Goal: Task Accomplishment & Management: Manage account settings

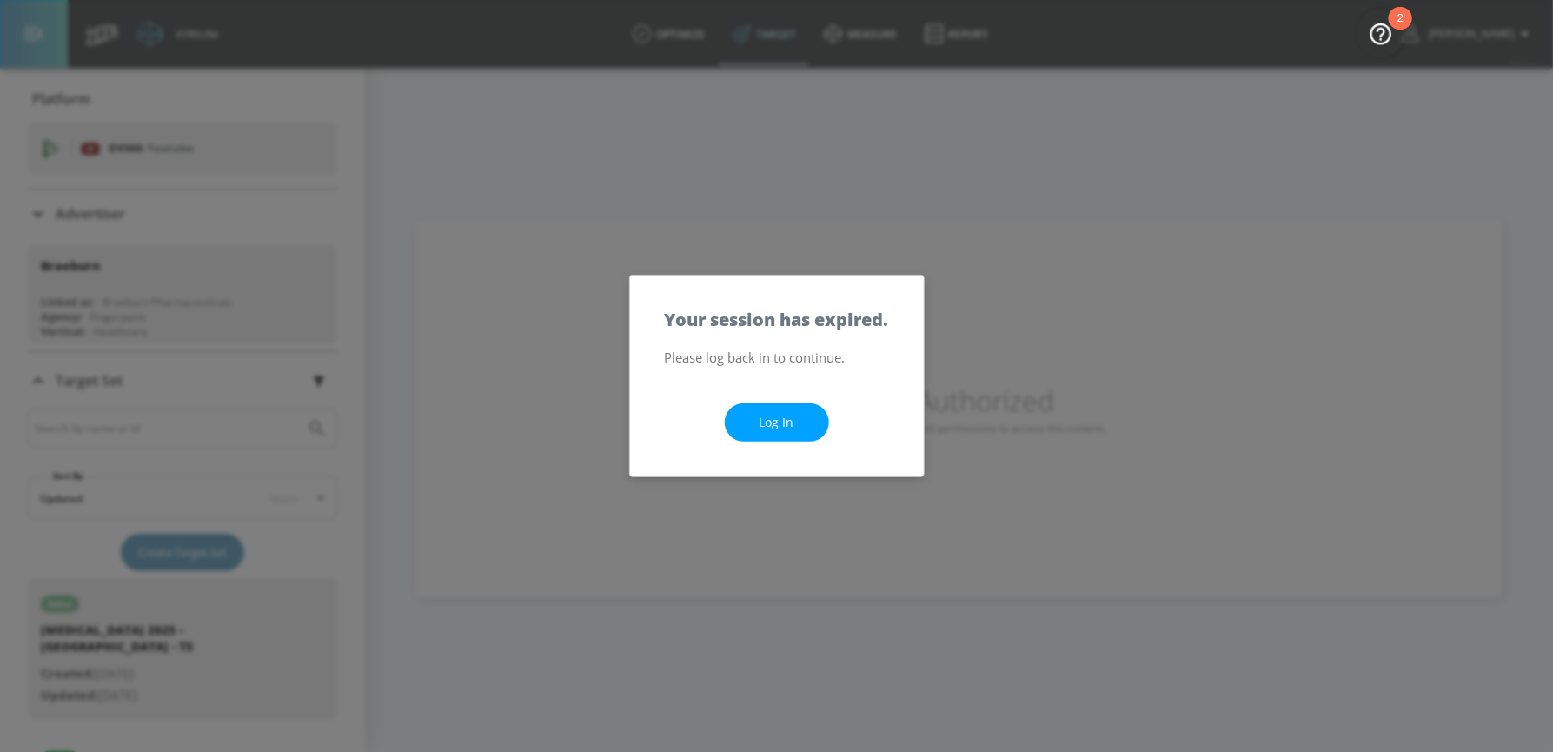
scroll to position [250, 0]
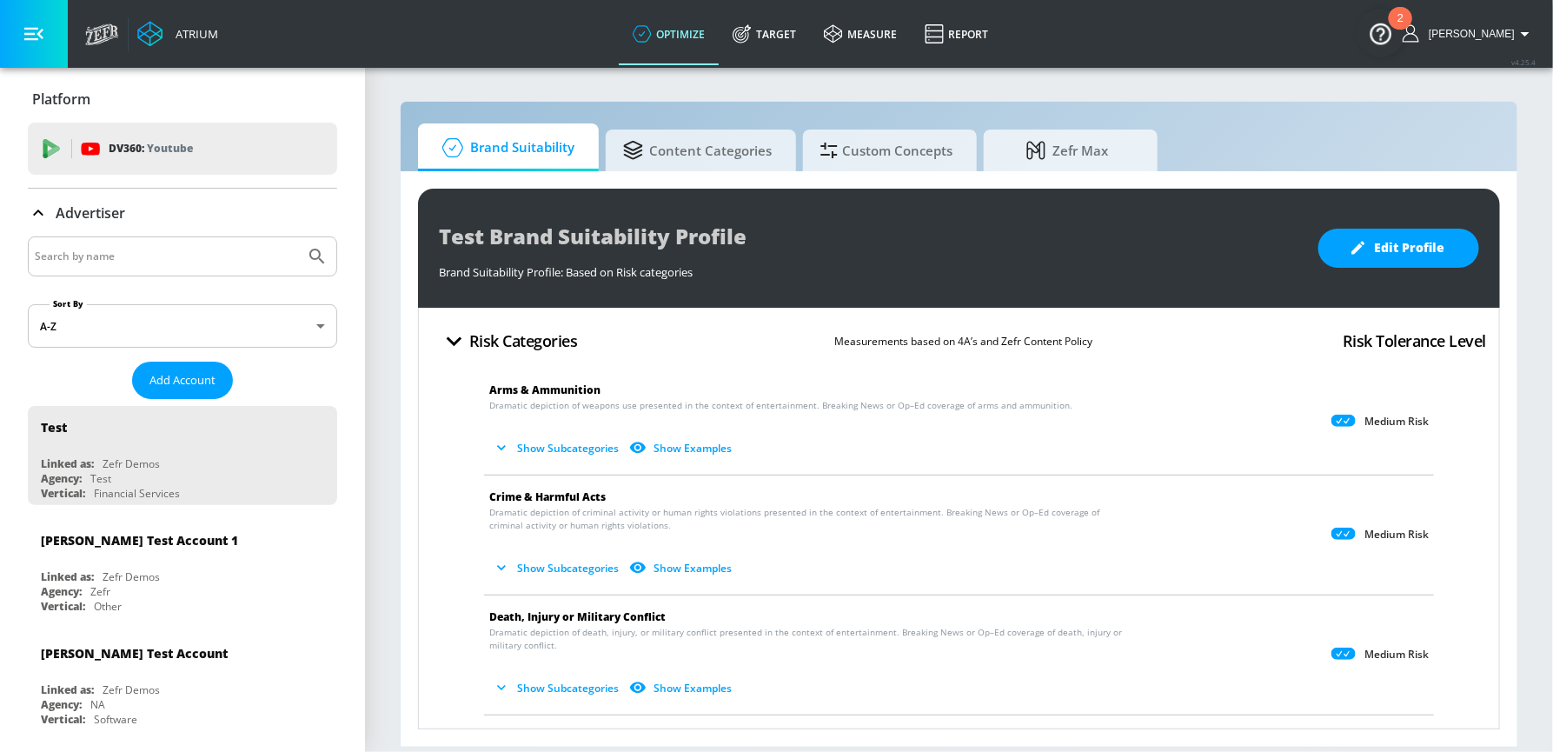
click at [153, 246] on input "Search by name" at bounding box center [166, 256] width 263 height 23
type input "braeburn"
click at [298, 237] on button "Submit Search" at bounding box center [317, 256] width 38 height 38
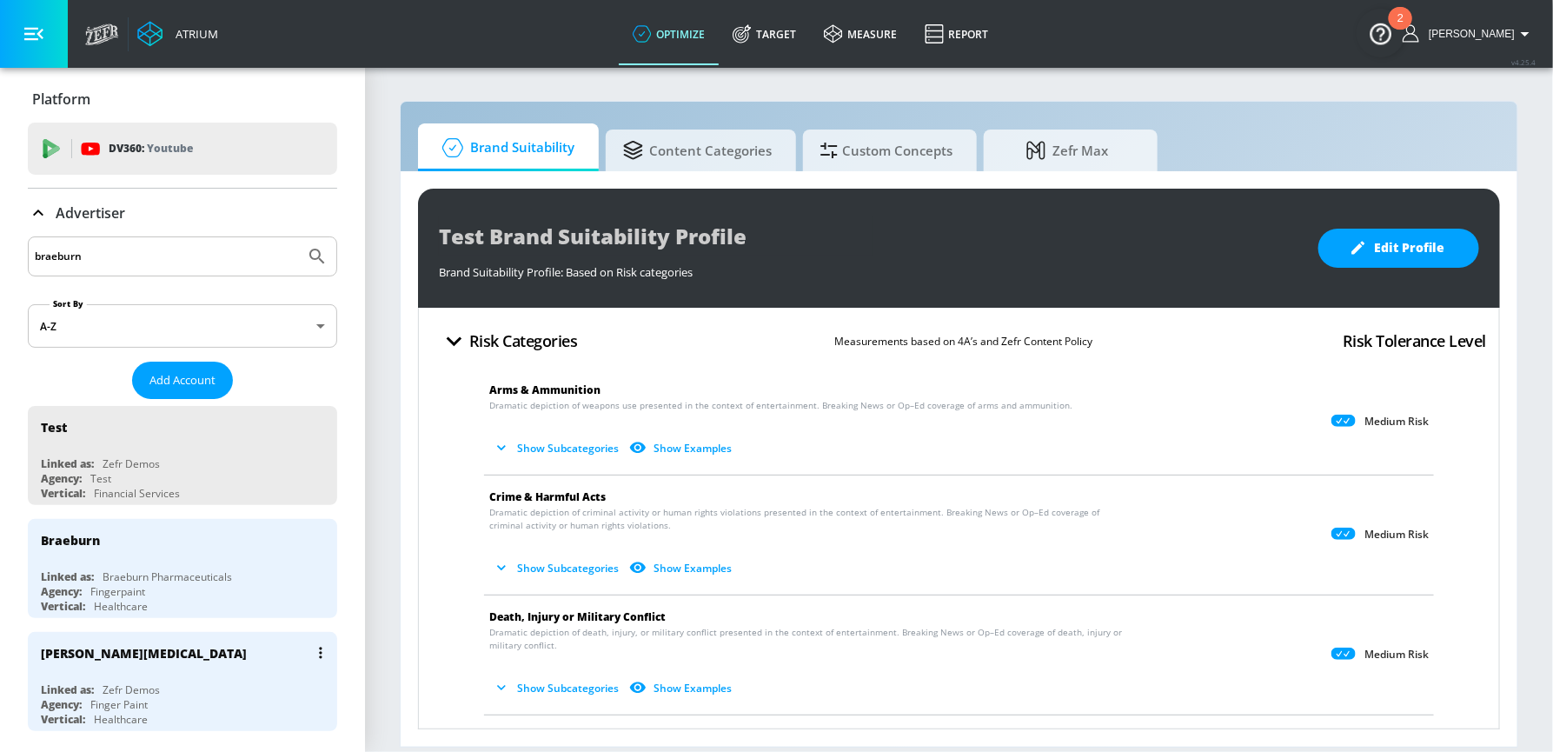
click at [167, 689] on div "Linked as: Zefr Demos" at bounding box center [187, 689] width 292 height 15
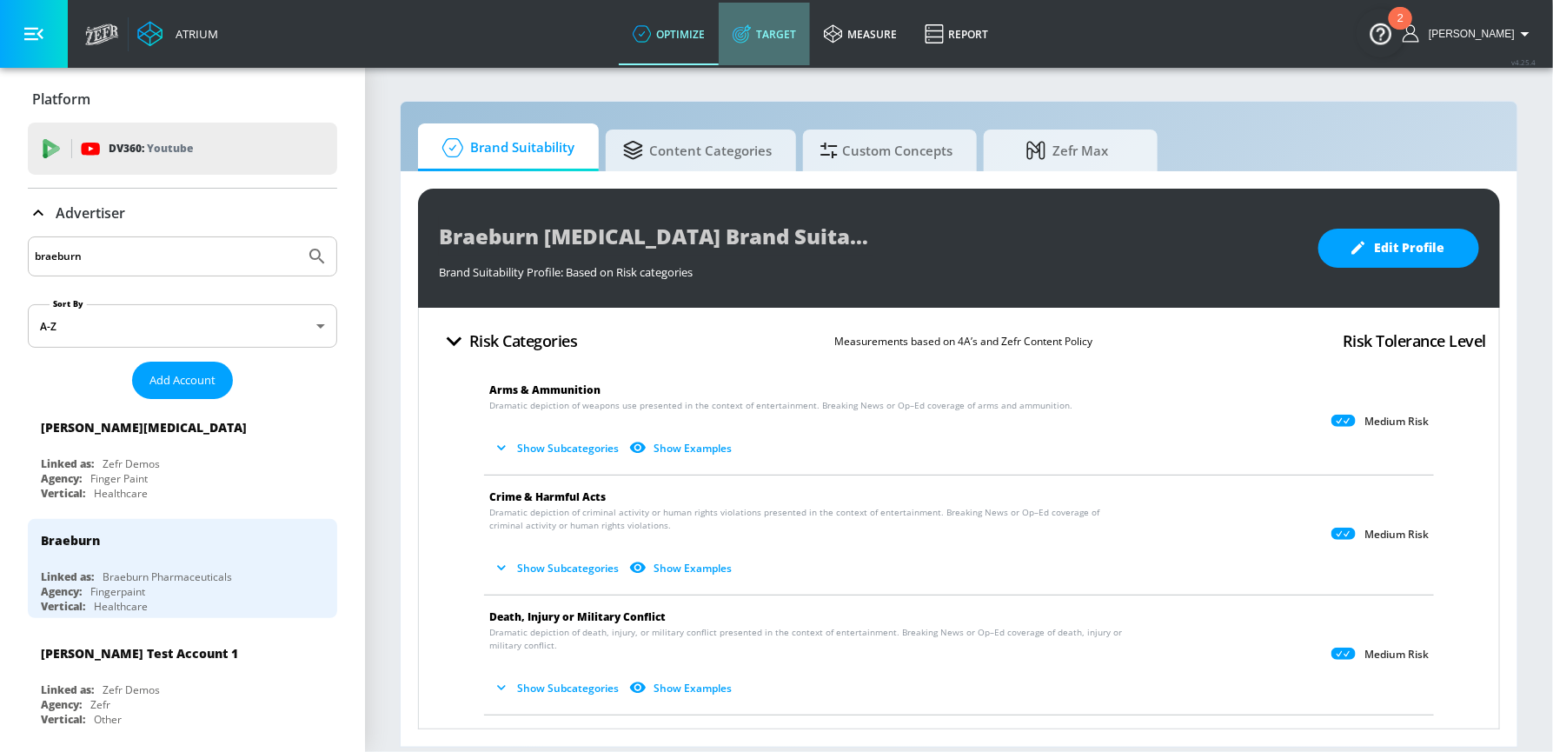
click at [787, 38] on link "Target" at bounding box center [764, 34] width 91 height 63
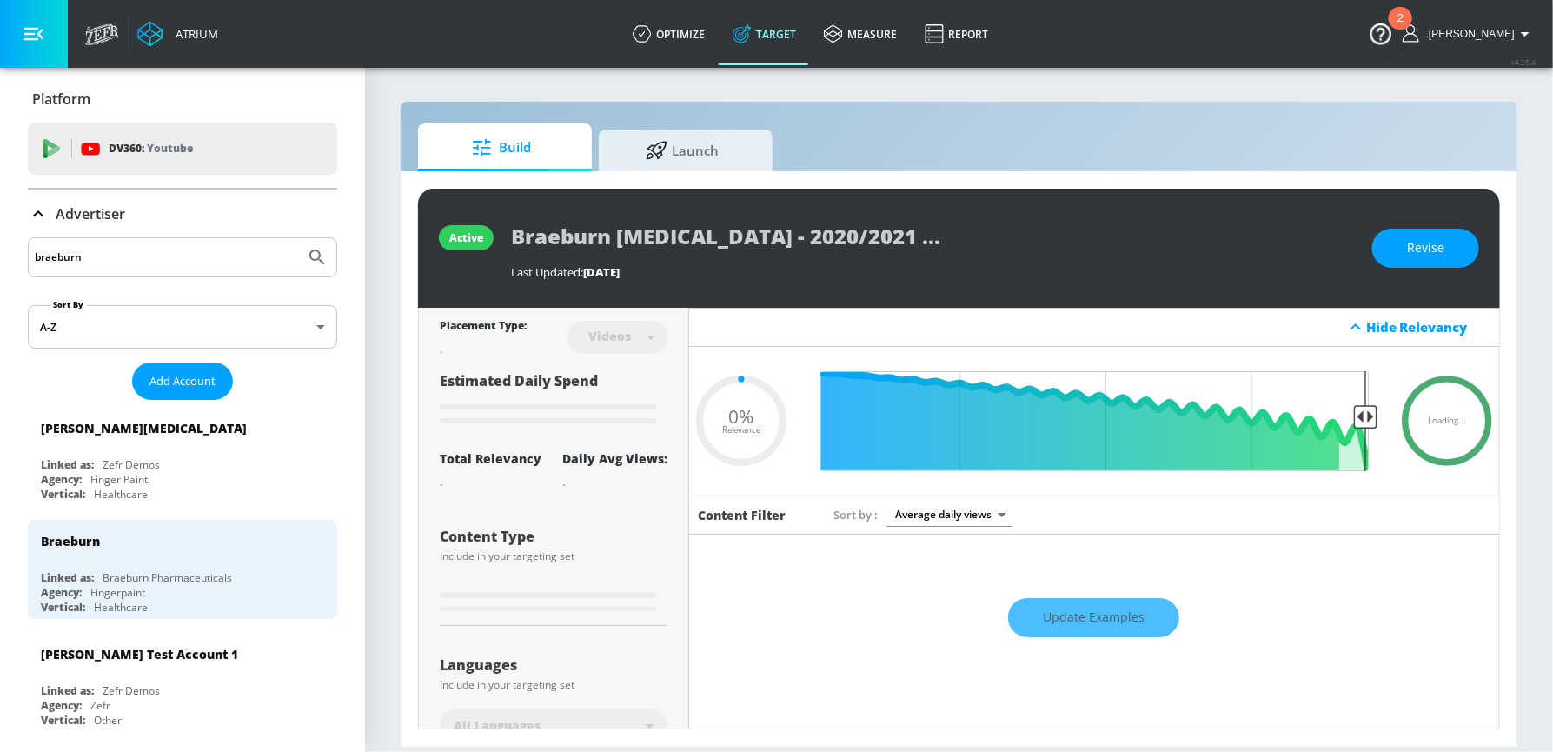
type input "0.05"
click at [158, 543] on div "Braeburn" at bounding box center [187, 541] width 292 height 42
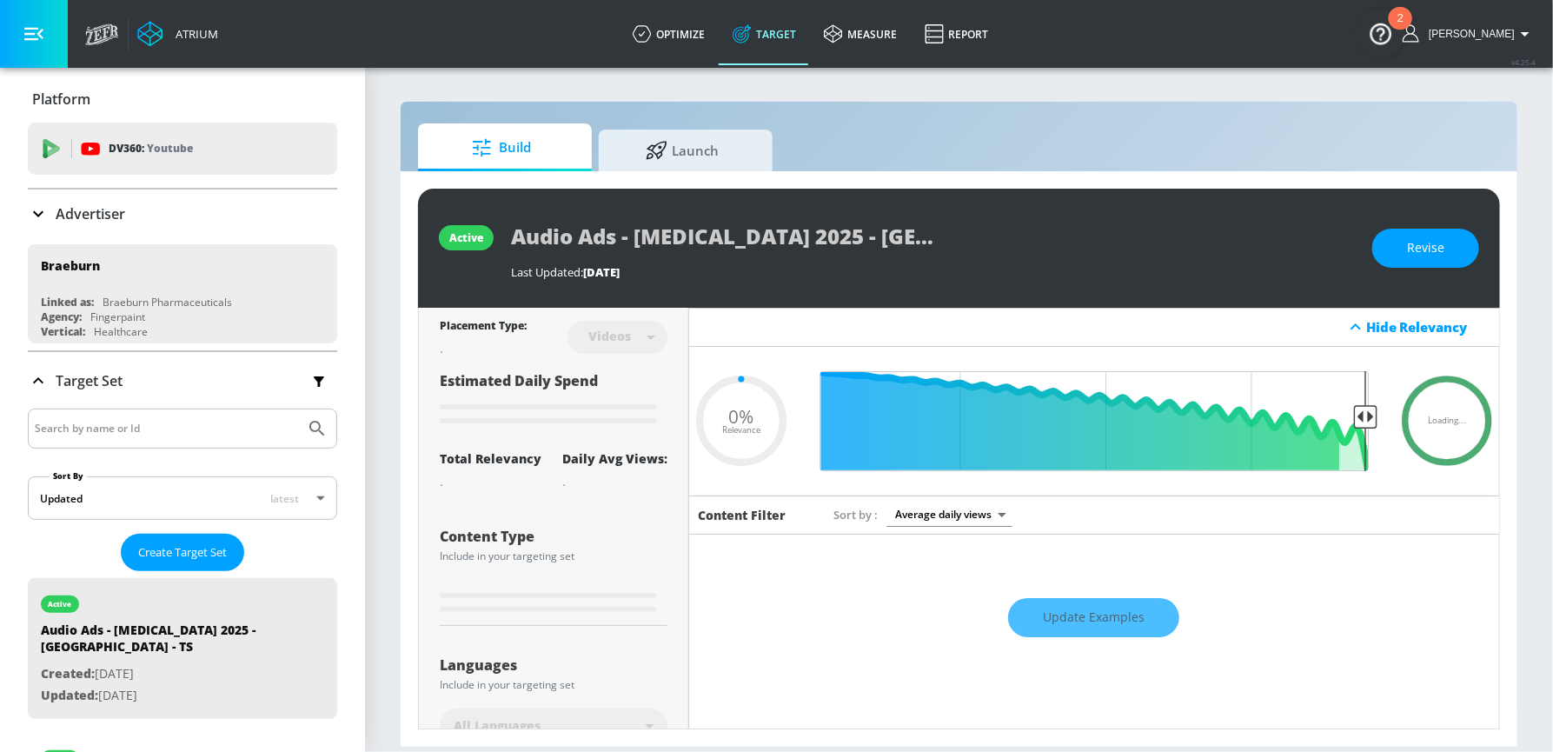
type input "0.05"
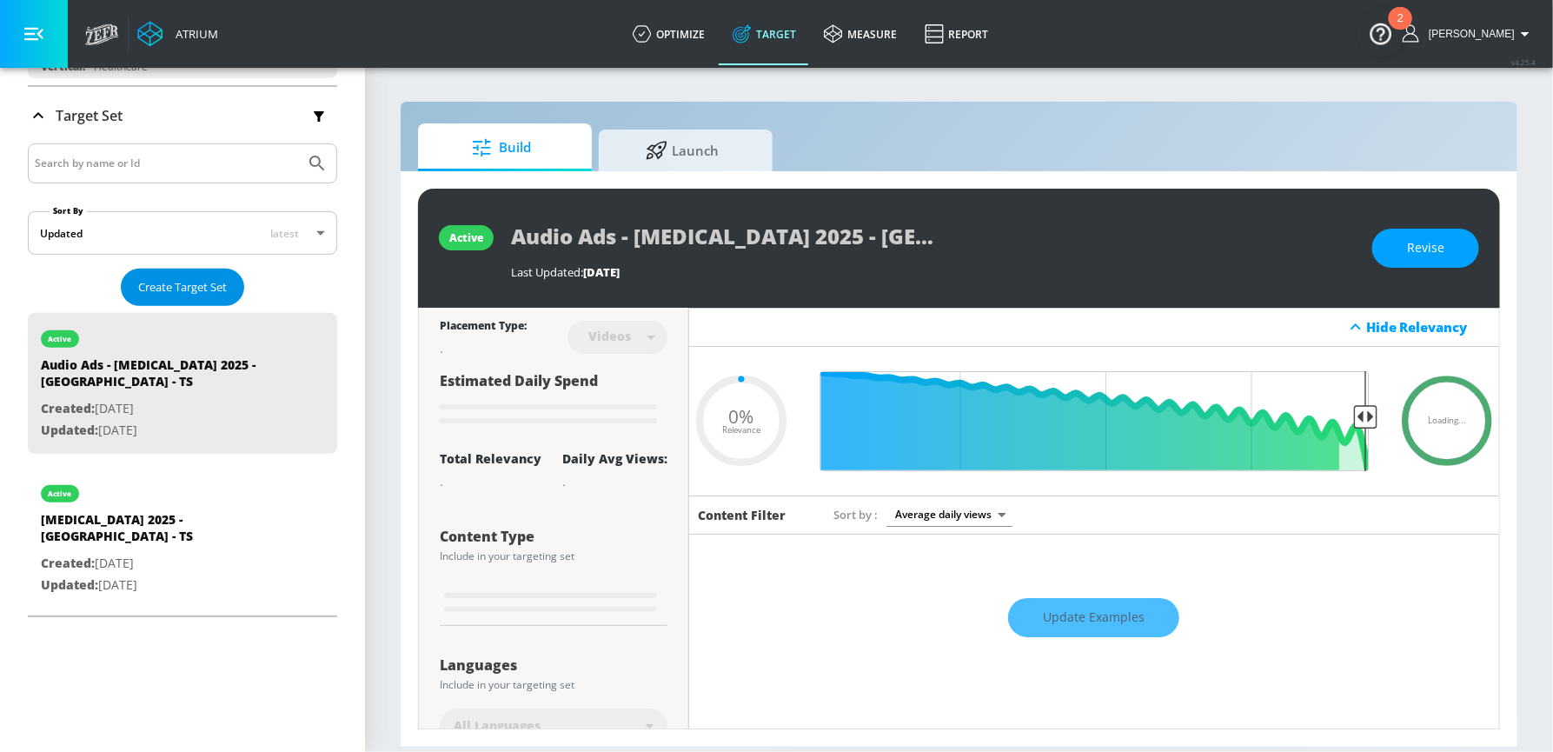
scroll to position [282, 0]
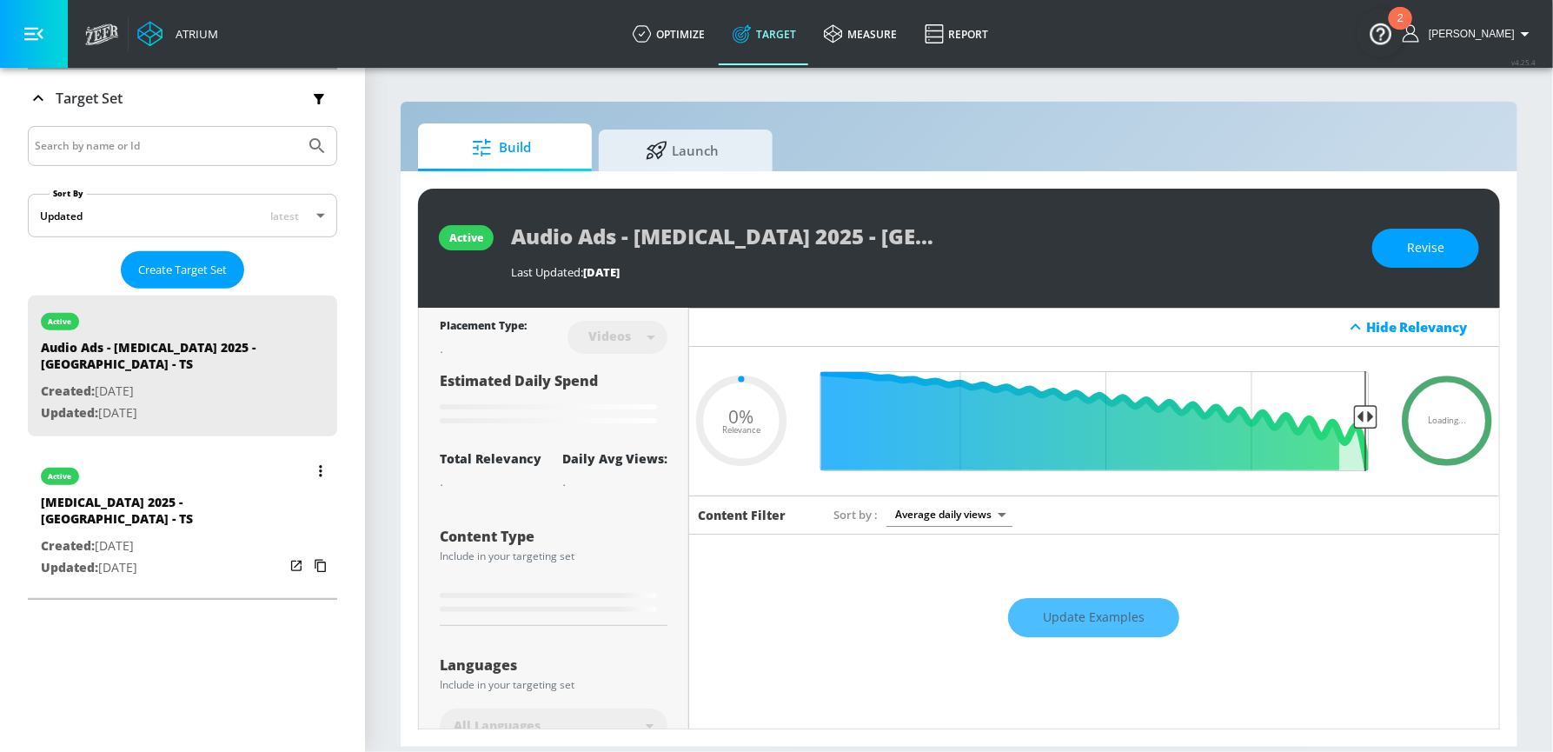
click at [101, 535] on p "Created: [DATE]" at bounding box center [162, 546] width 243 height 22
type input "[MEDICAL_DATA] 2025 - [GEOGRAPHIC_DATA] - TS"
type input "0.05"
click at [689, 37] on link "optimize" at bounding box center [669, 34] width 100 height 63
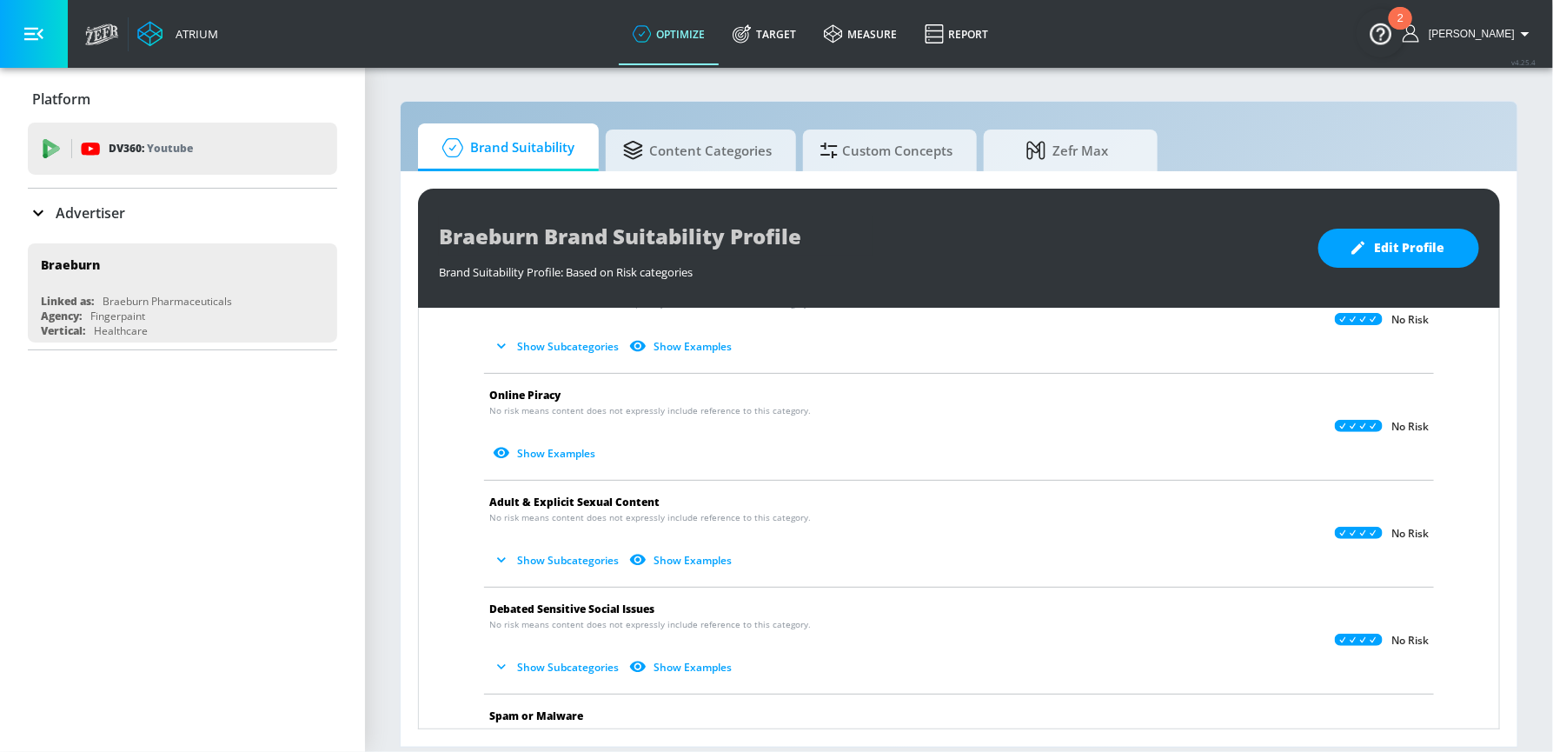
scroll to position [1389, 0]
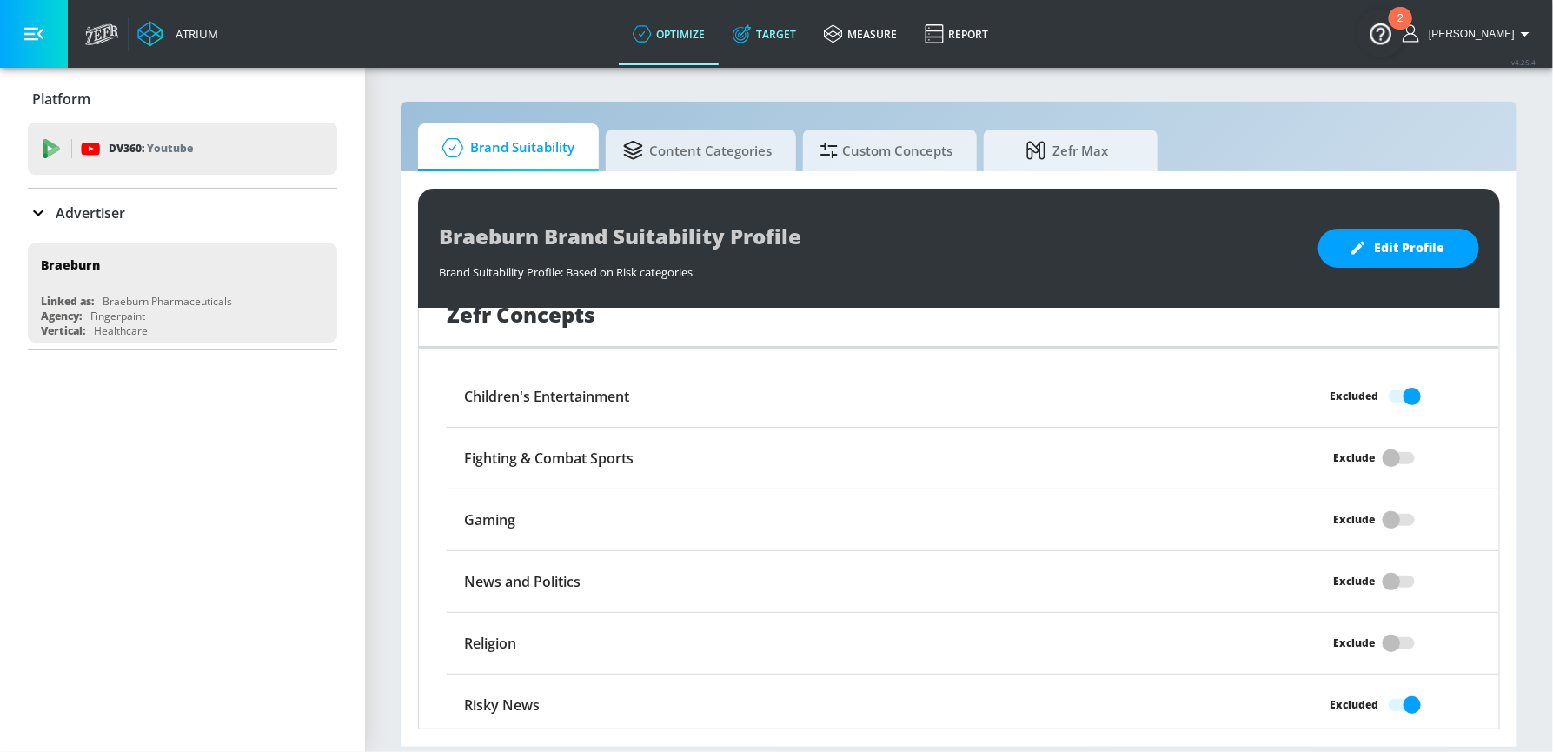
click at [790, 40] on link "Target" at bounding box center [764, 34] width 91 height 63
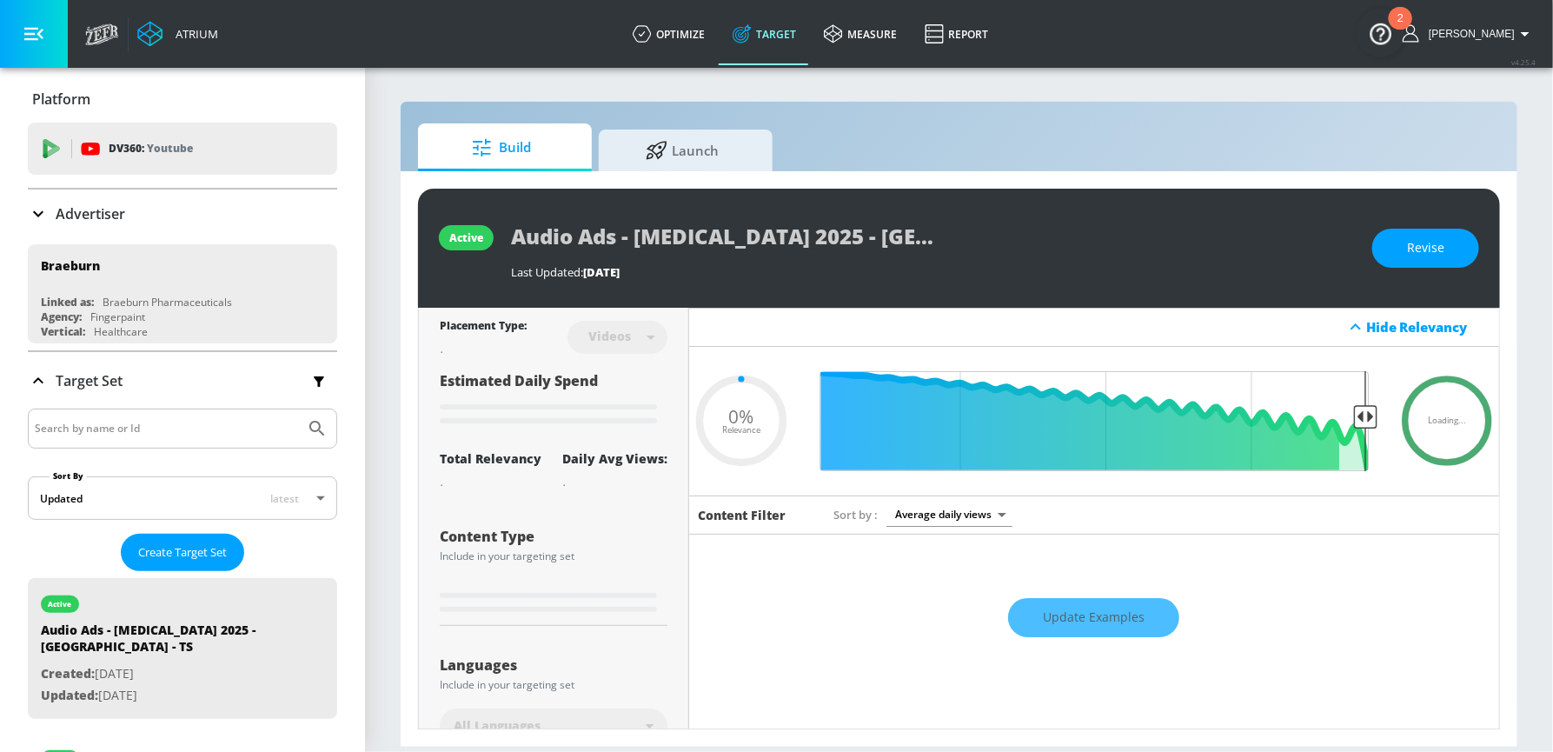
type input "0.05"
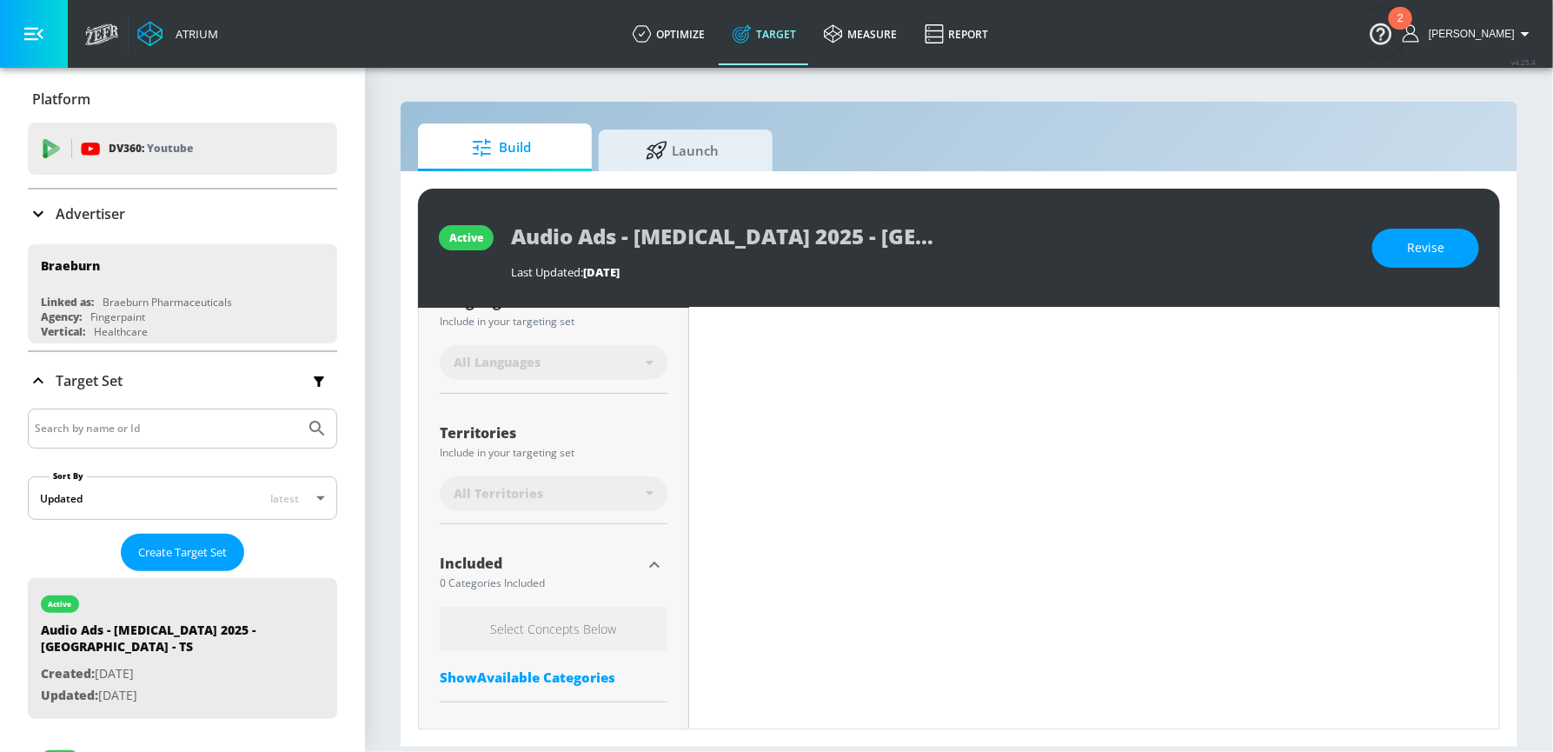
scroll to position [276, 0]
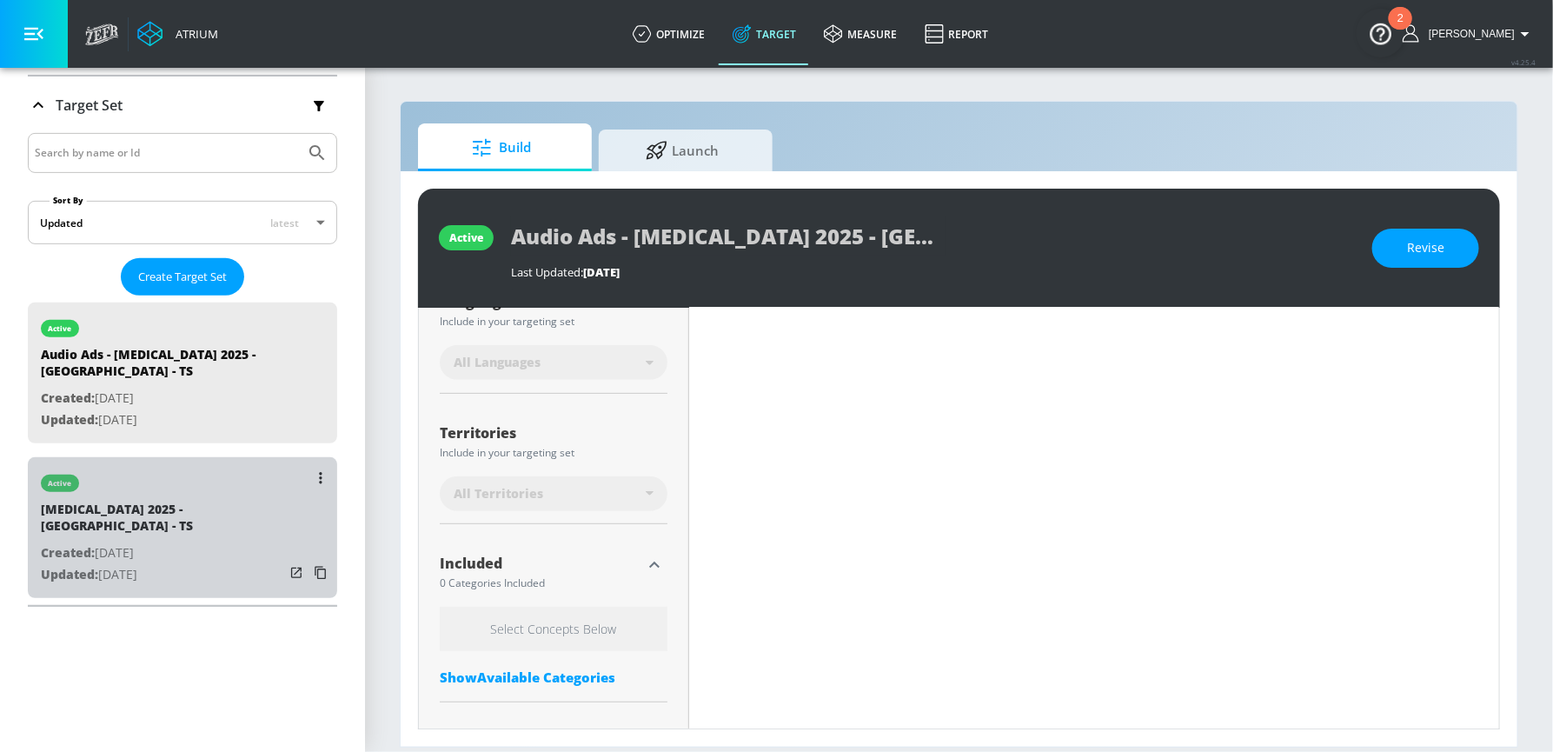
click at [130, 542] on p "Created: [DATE]" at bounding box center [162, 553] width 243 height 22
type input "[MEDICAL_DATA] 2025 - [GEOGRAPHIC_DATA] - TS"
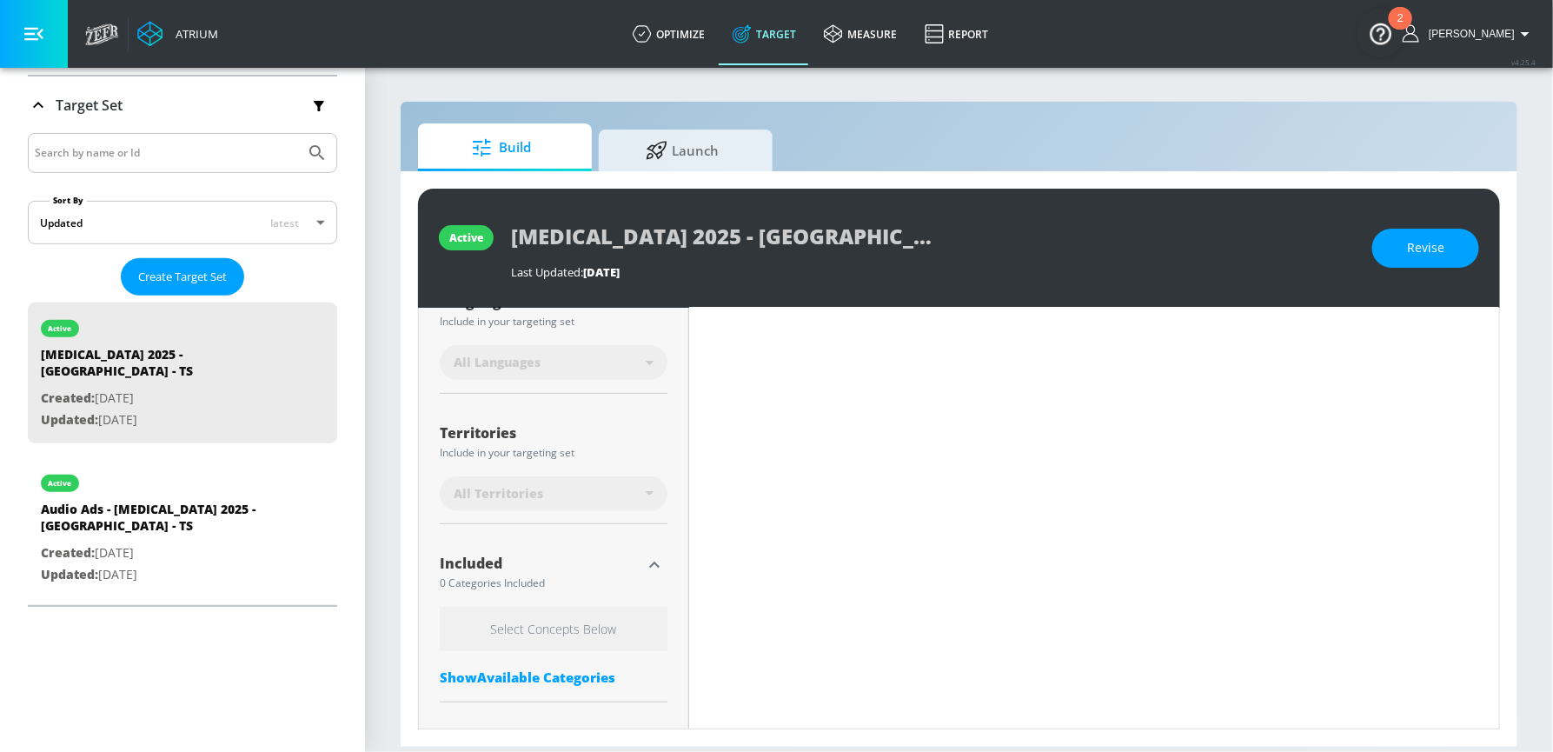
scroll to position [441, 0]
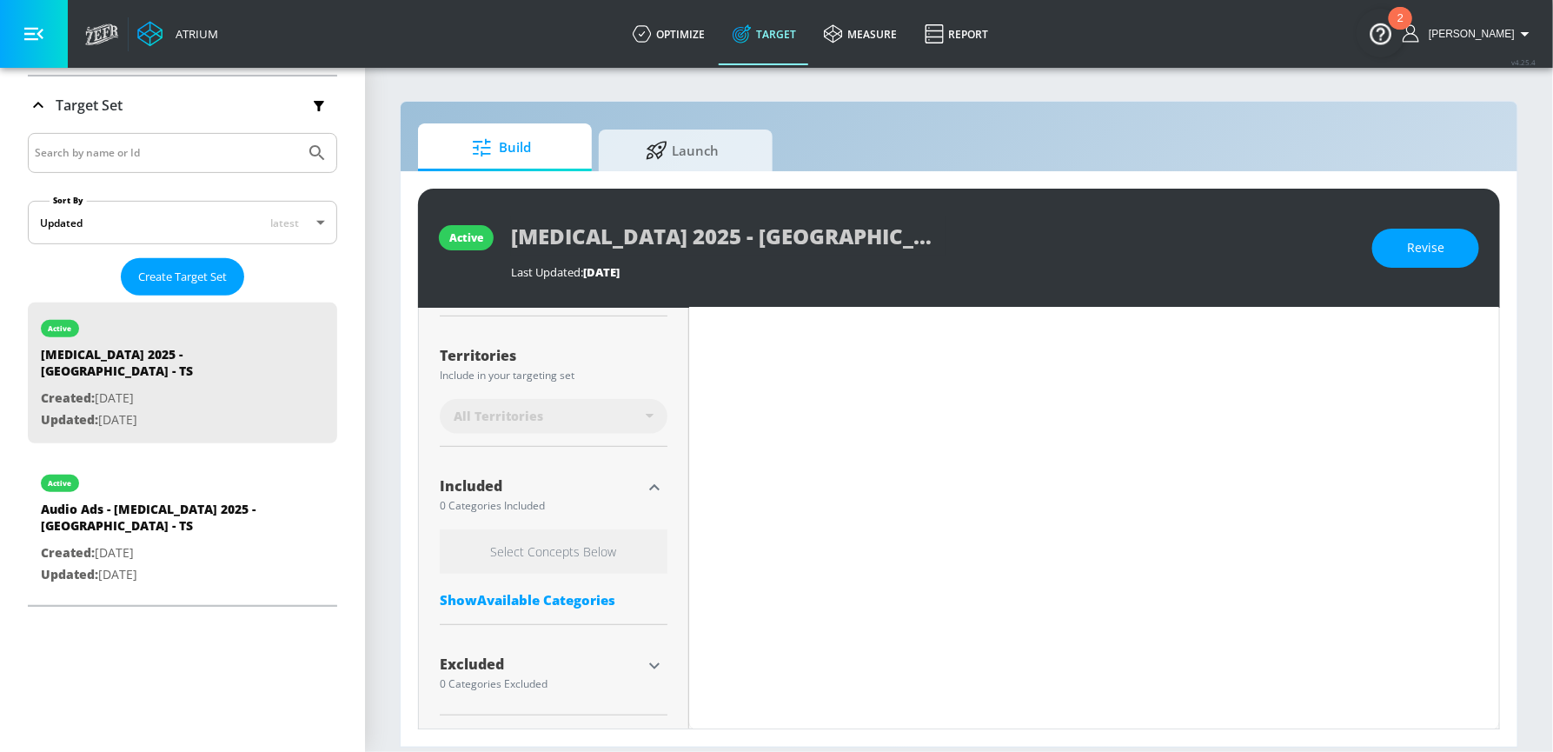
click at [655, 669] on icon "button" at bounding box center [654, 665] width 21 height 21
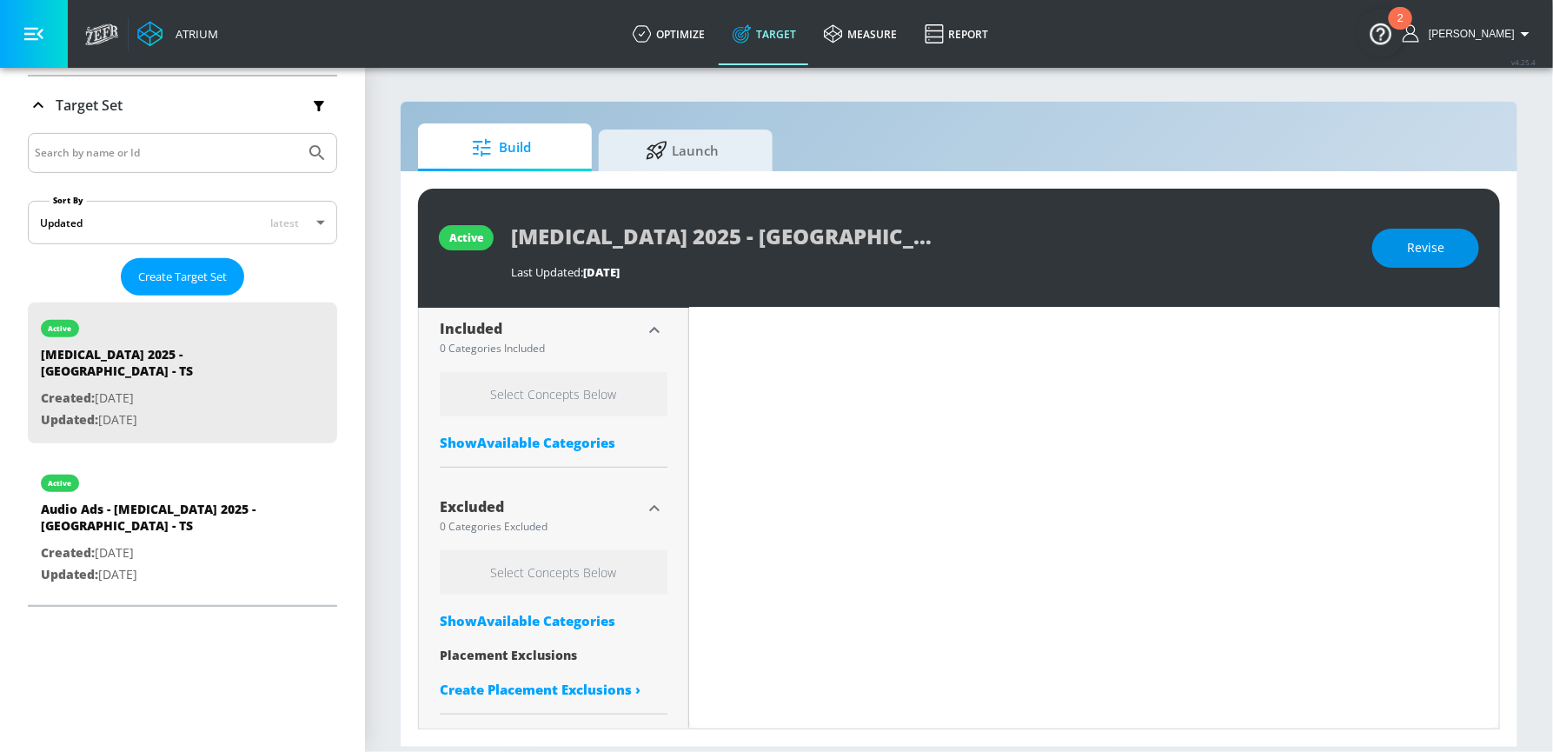
click at [1408, 249] on button "Revise" at bounding box center [1425, 248] width 107 height 39
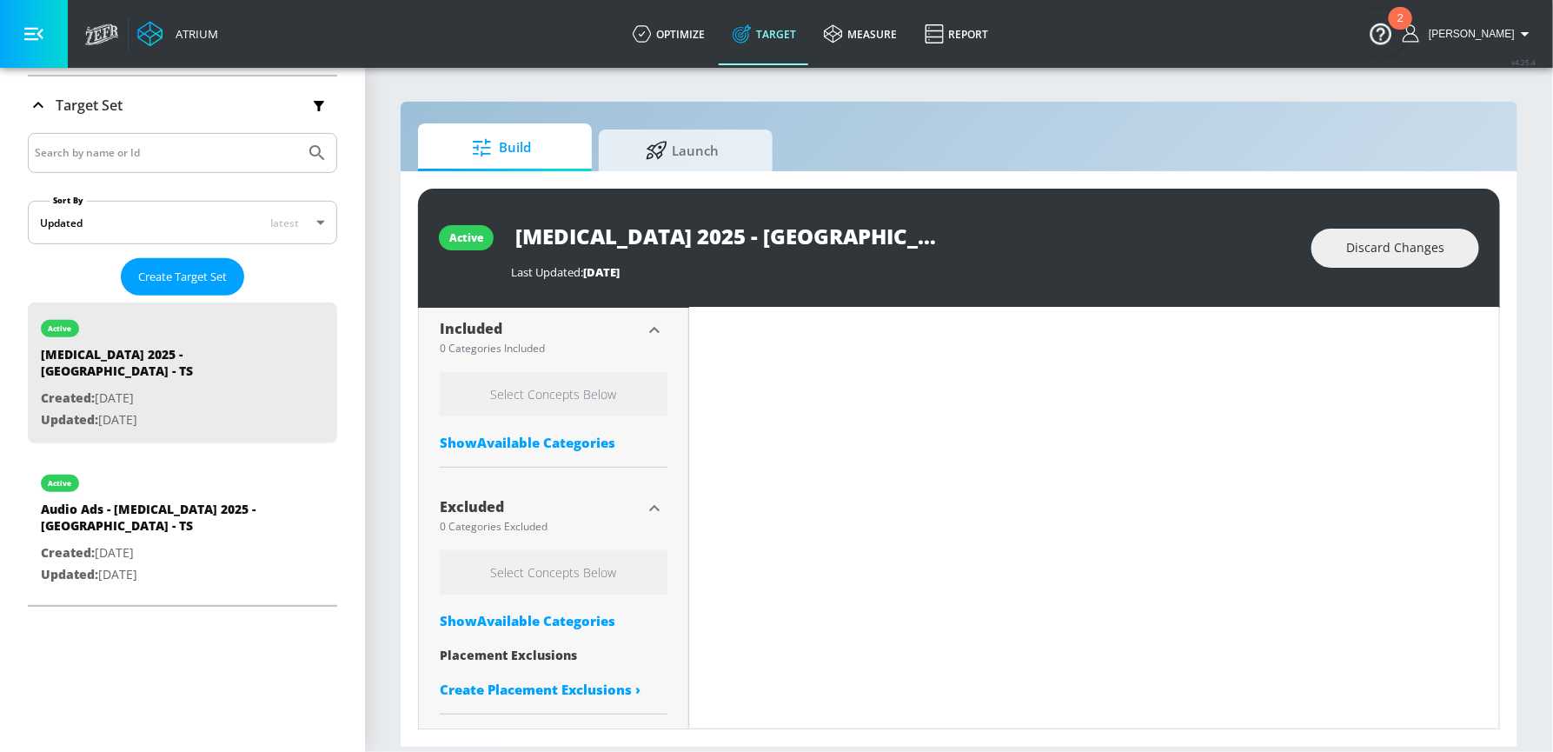
type input "0.45"
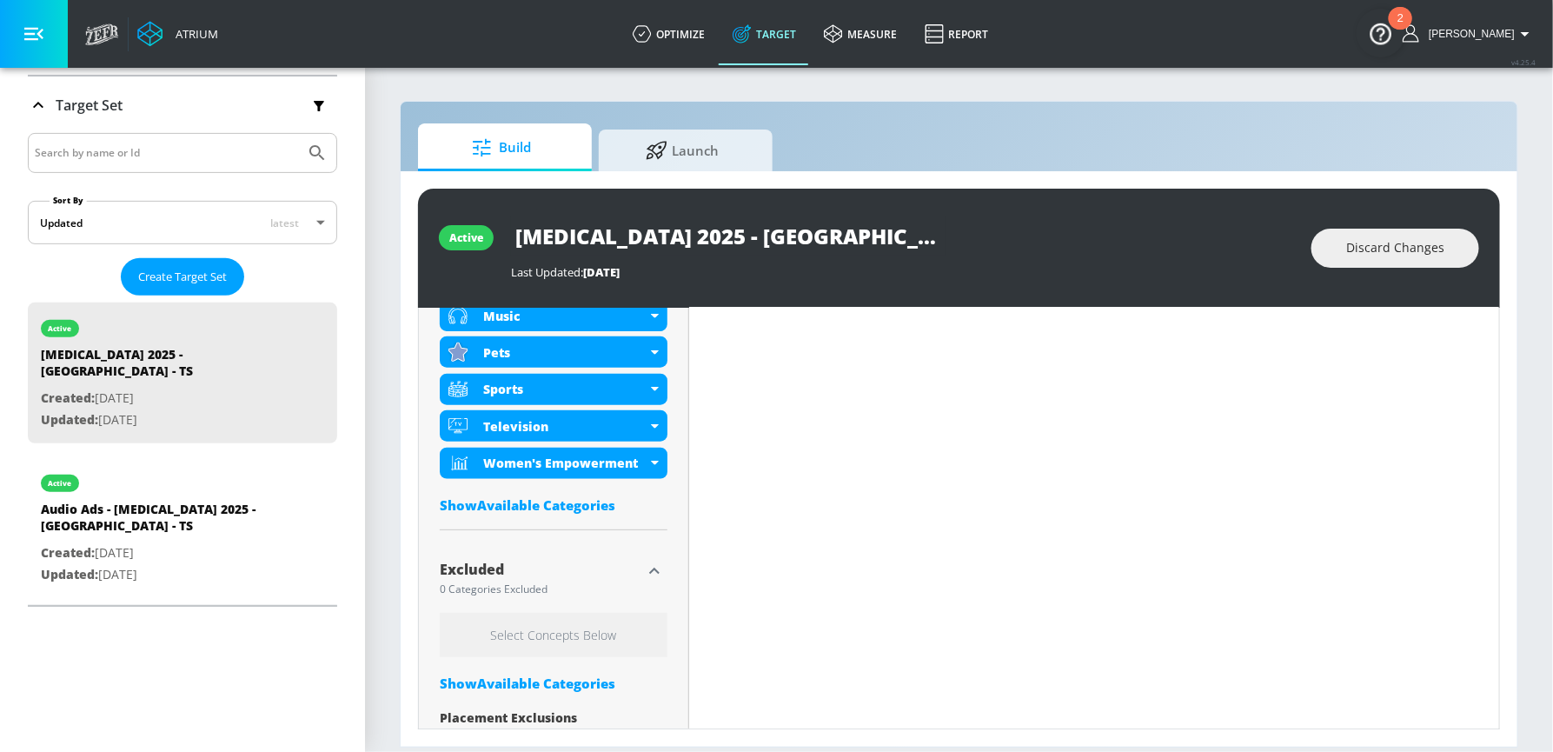
scroll to position [985, 0]
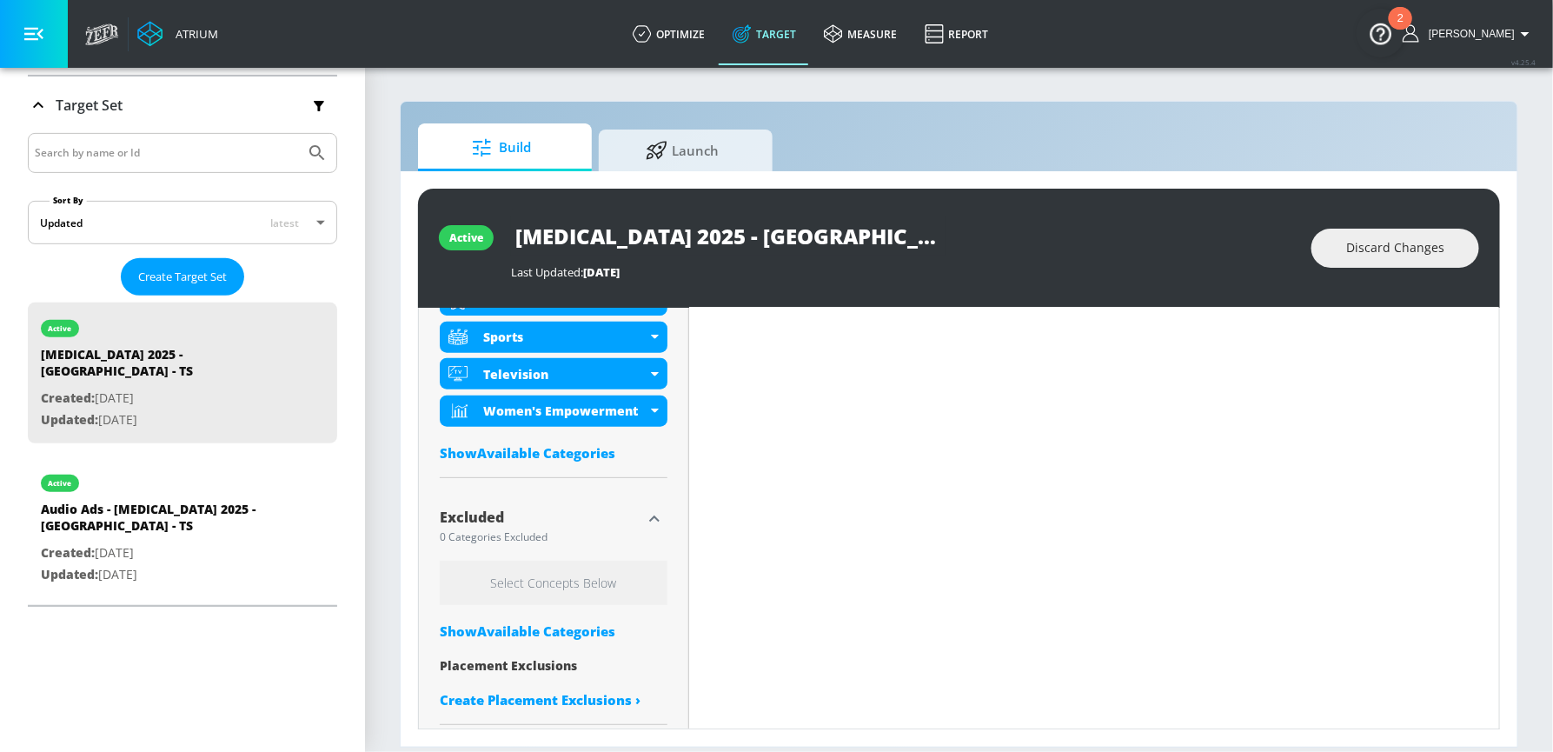
click at [546, 622] on div "Show Available Categories" at bounding box center [554, 630] width 228 height 17
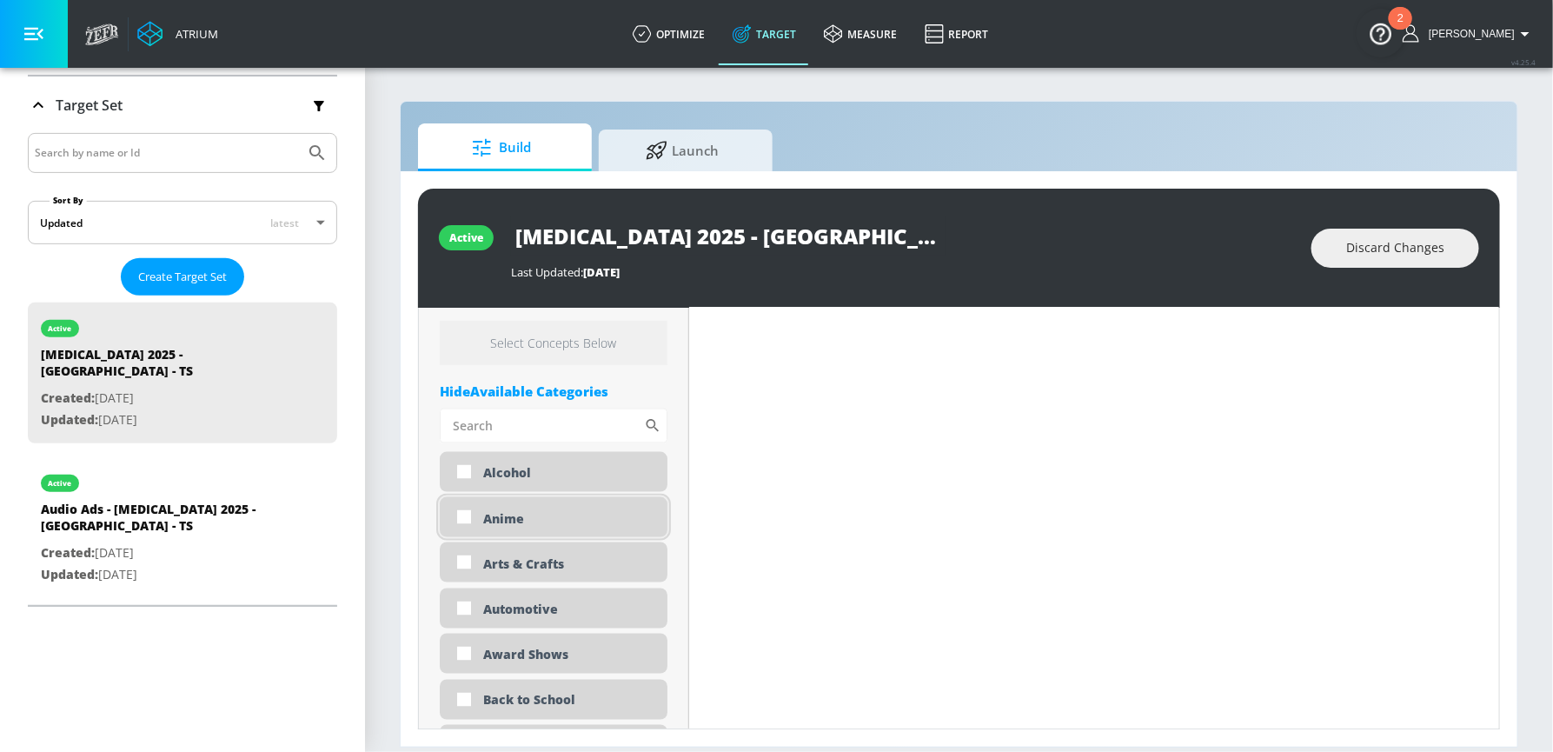
scroll to position [1220, 0]
click at [499, 481] on div "Alcohol" at bounding box center [568, 476] width 171 height 17
checkbox input "true"
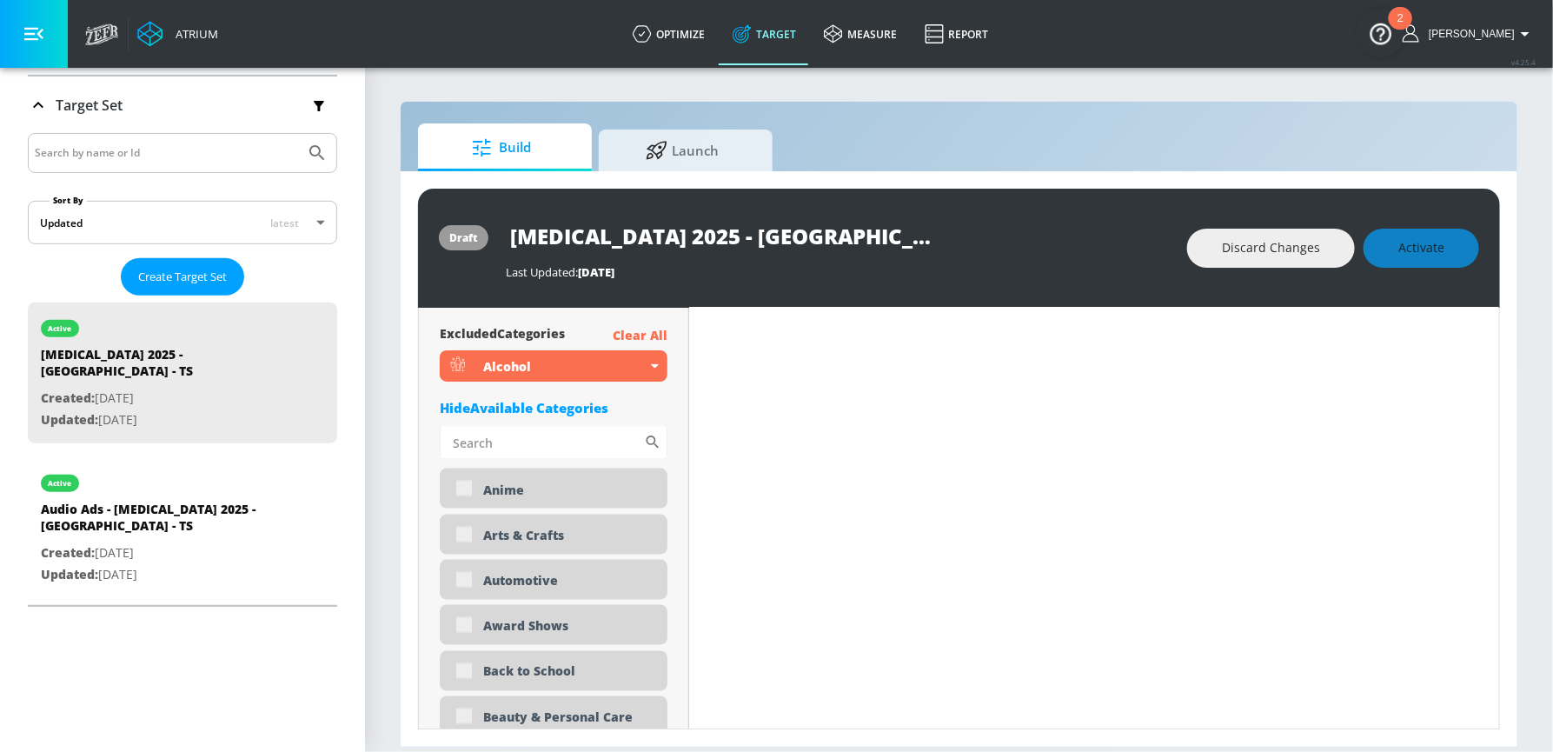
scroll to position [0, 0]
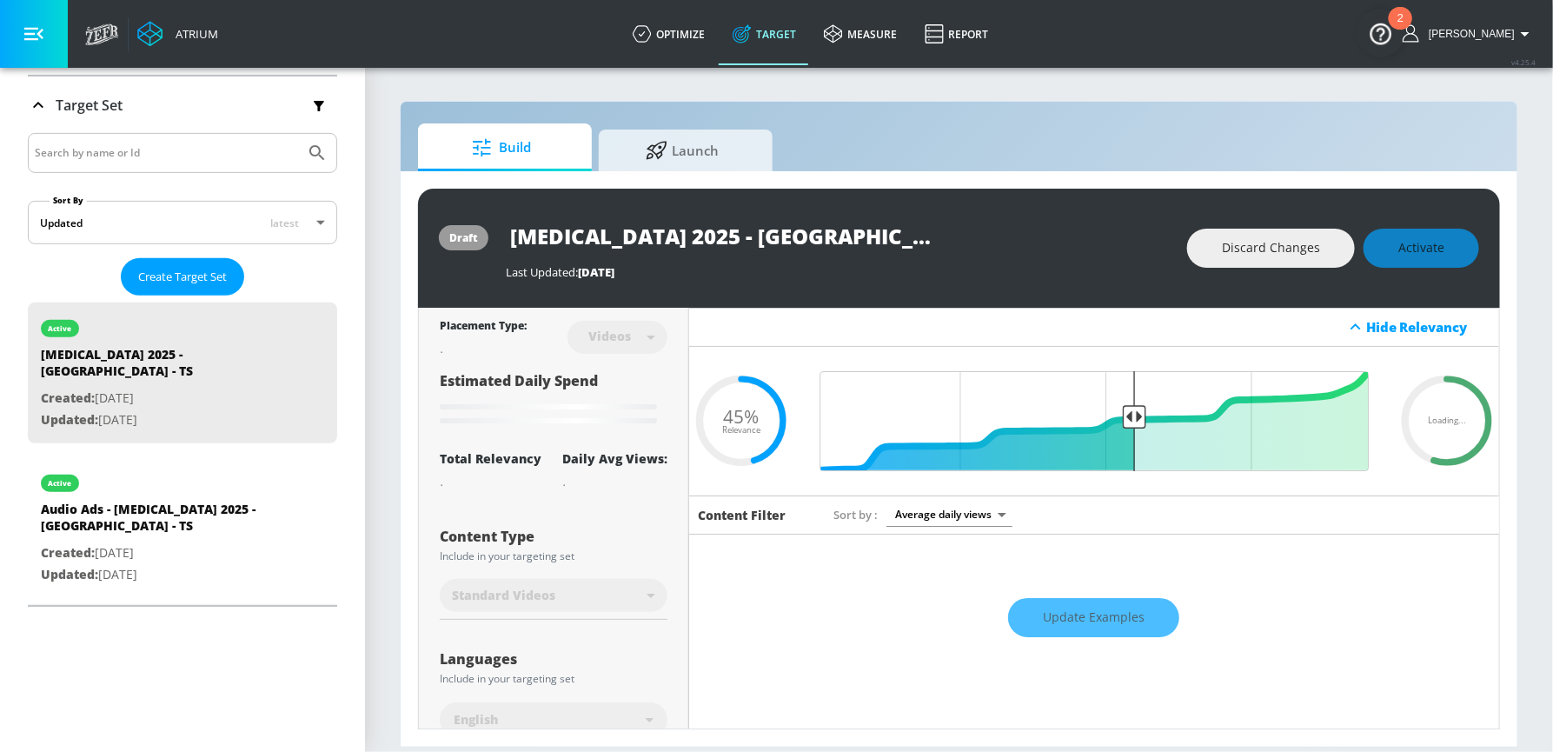
click at [1106, 152] on div "Build Launch" at bounding box center [959, 147] width 1082 height 48
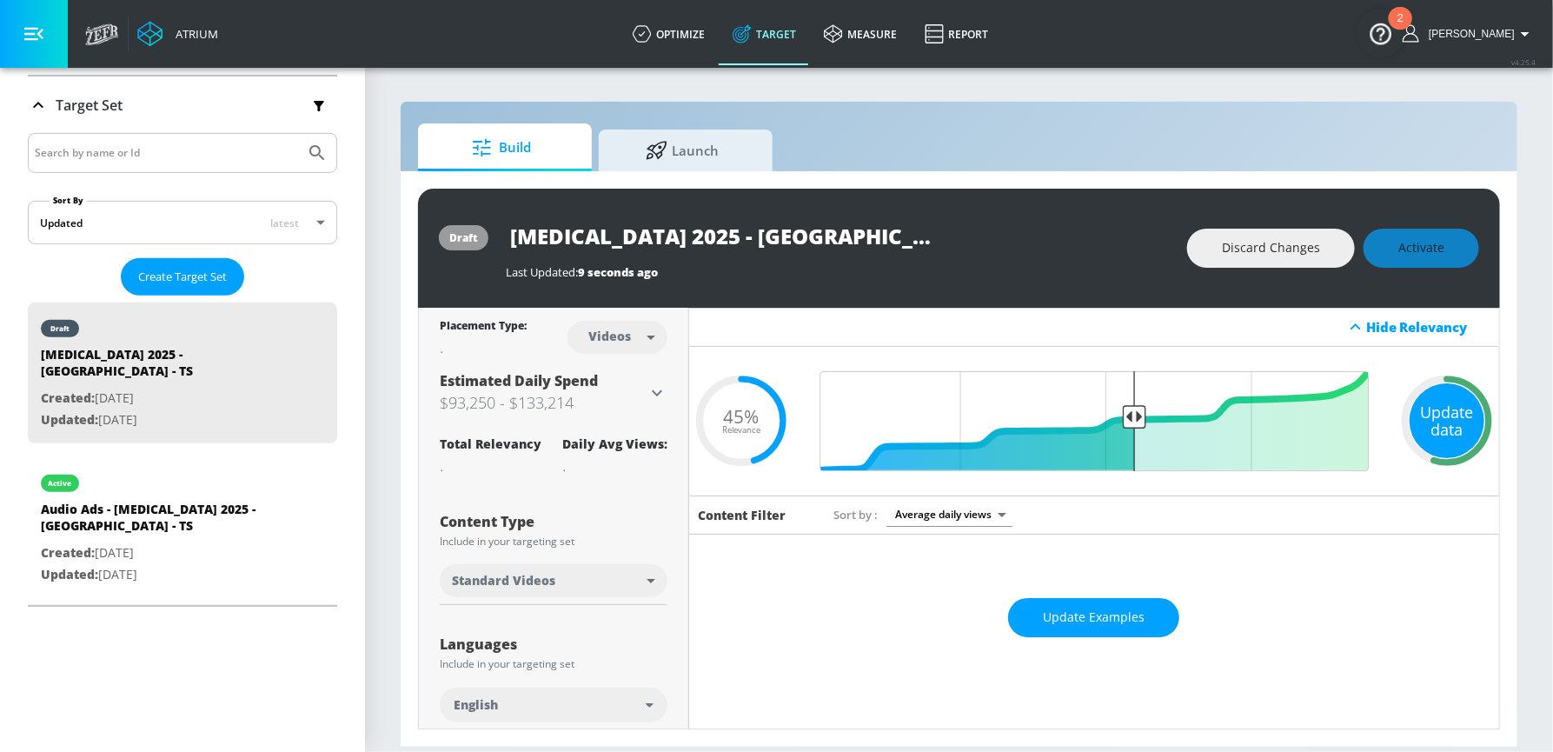
click at [1451, 414] on div "Update data" at bounding box center [1447, 420] width 75 height 75
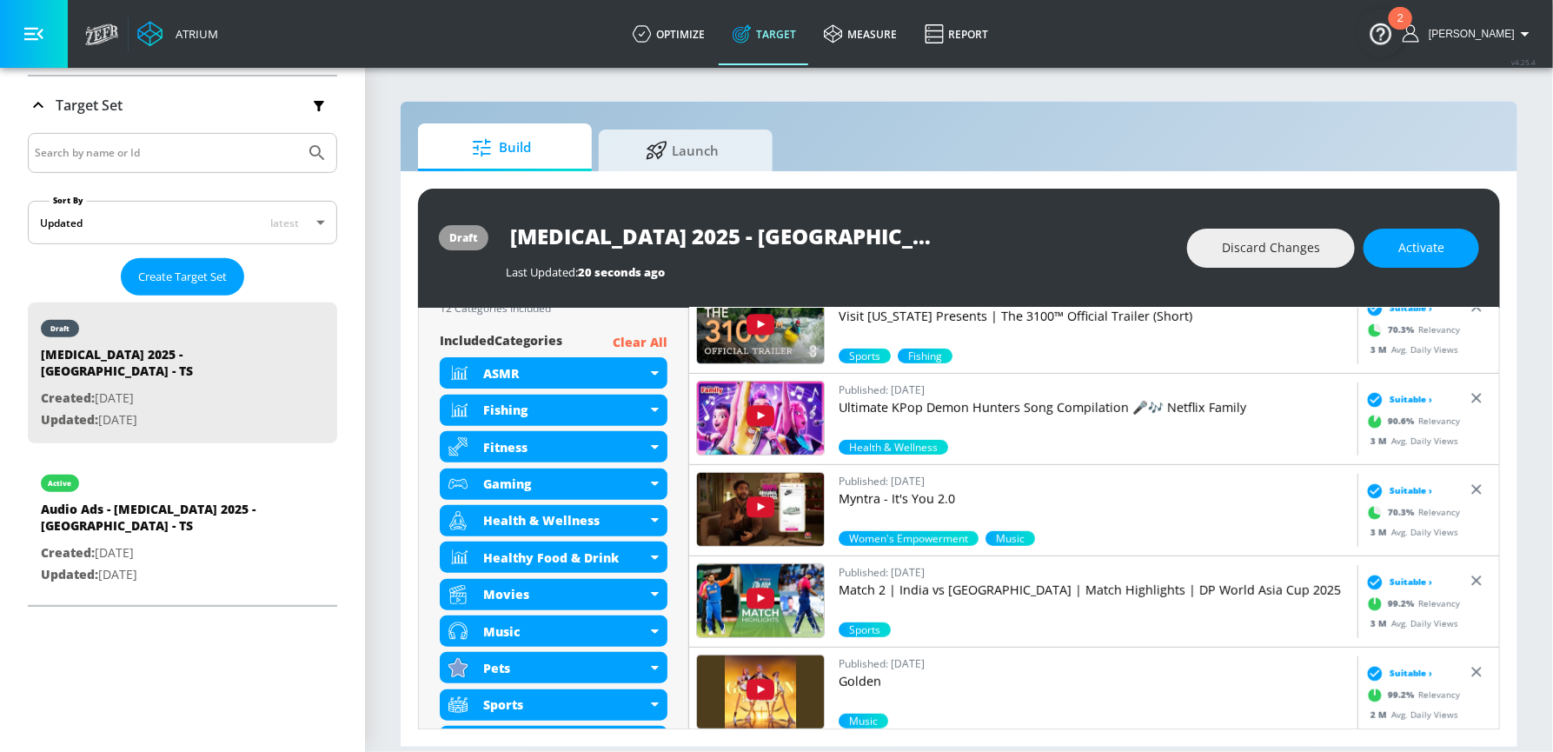
scroll to position [902, 0]
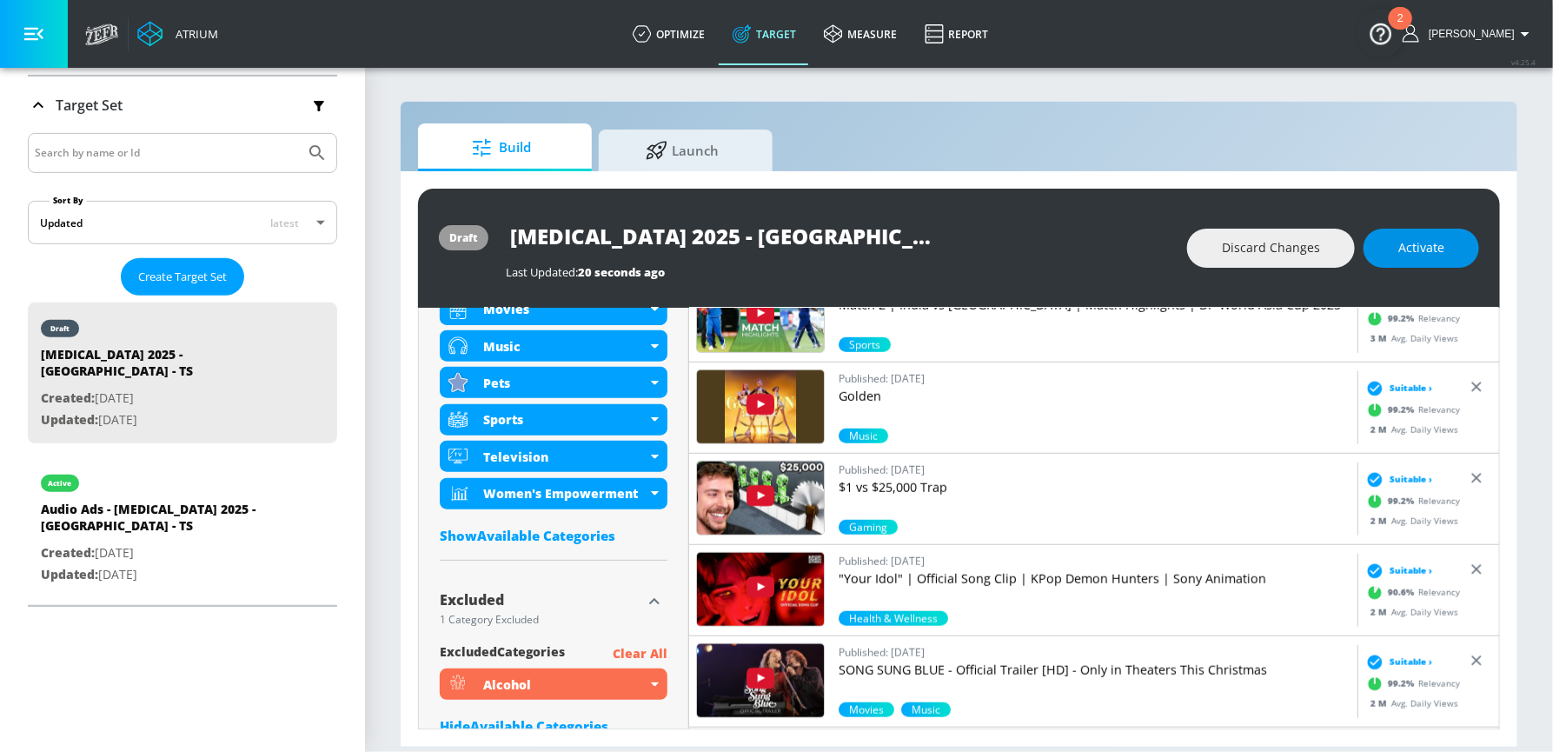
click at [1409, 262] on button "Activate" at bounding box center [1422, 248] width 116 height 39
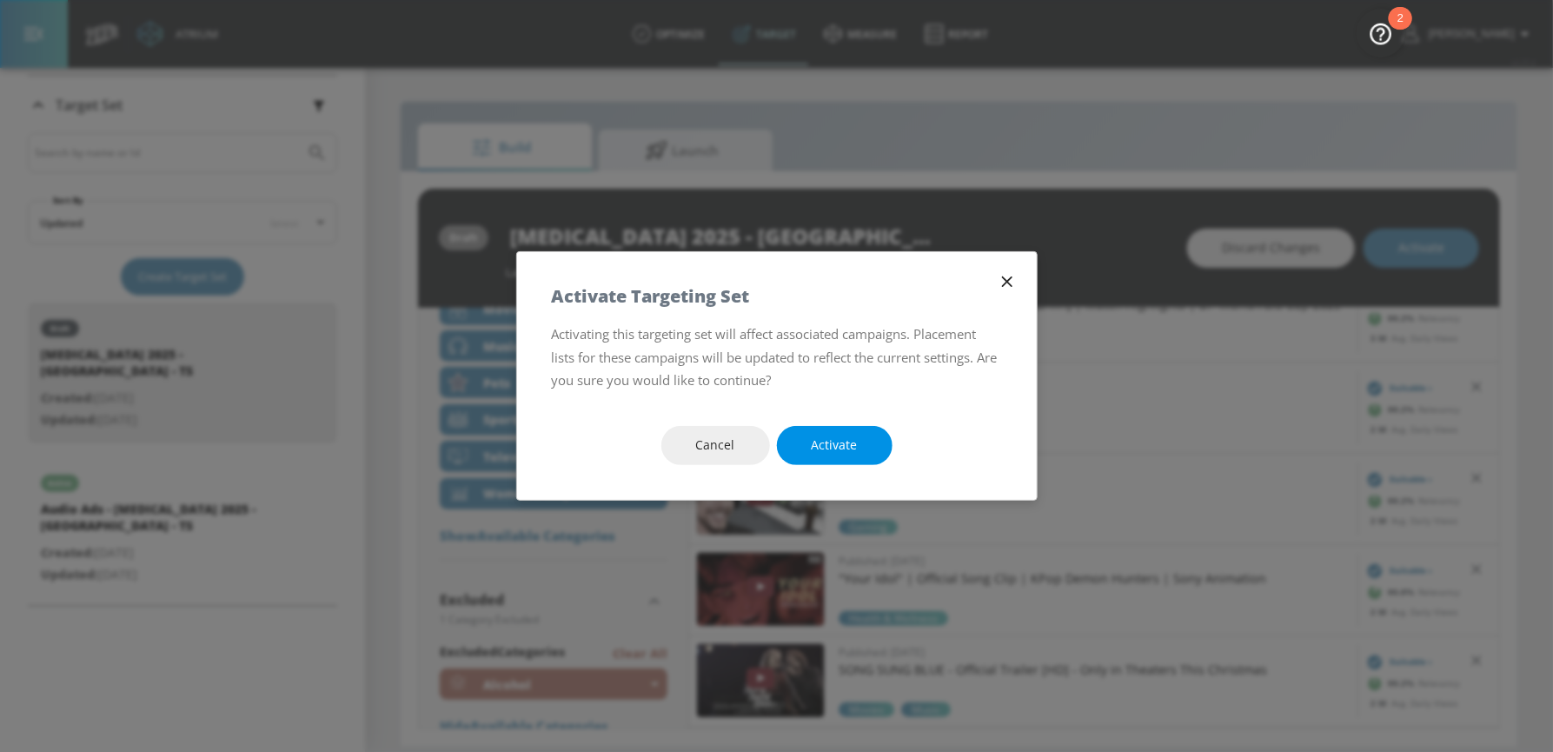
click at [866, 441] on button "Activate" at bounding box center [835, 445] width 116 height 39
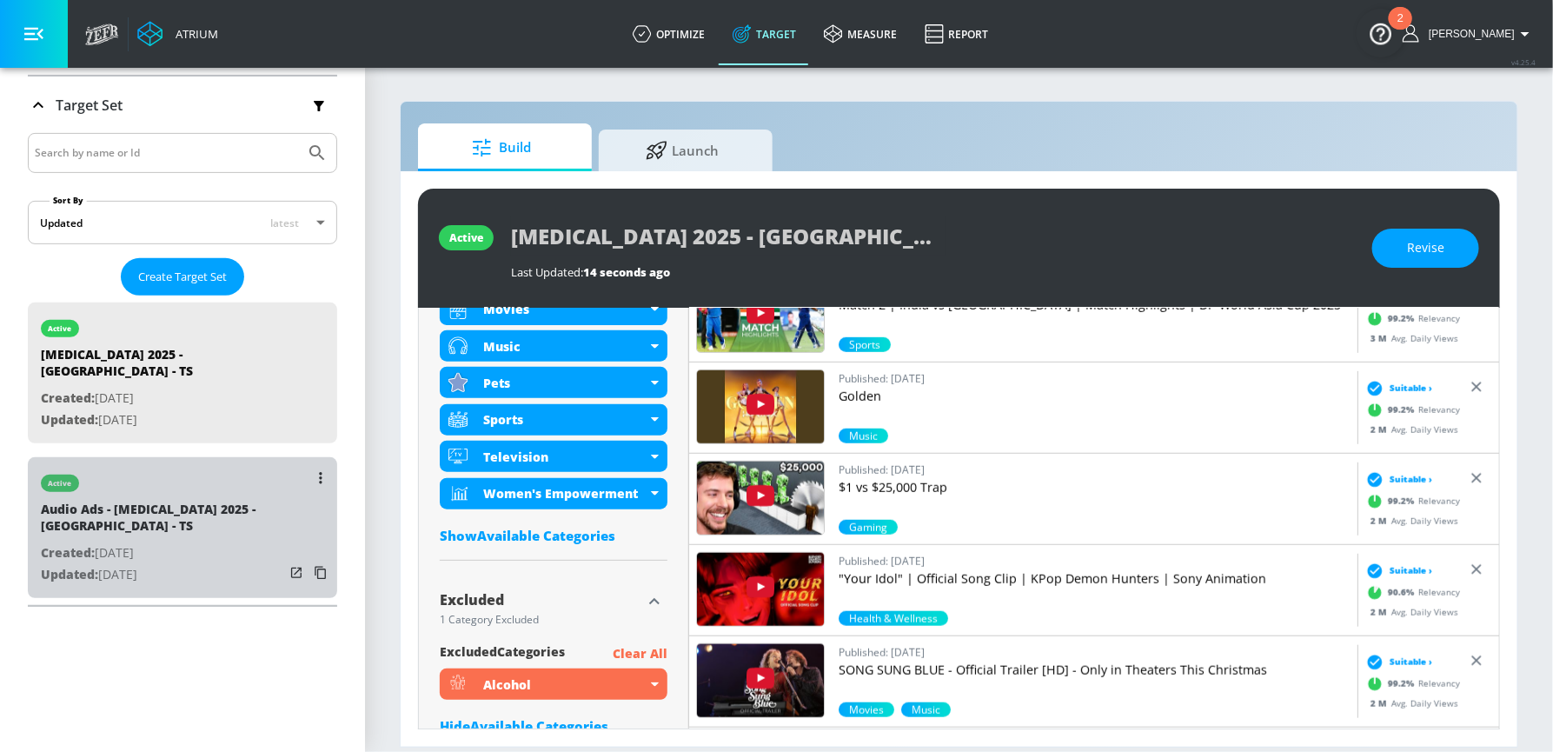
click at [148, 542] on p "Created: [DATE]" at bounding box center [162, 553] width 243 height 22
type input "Audio Ads - [MEDICAL_DATA] 2025 - [GEOGRAPHIC_DATA] - TS"
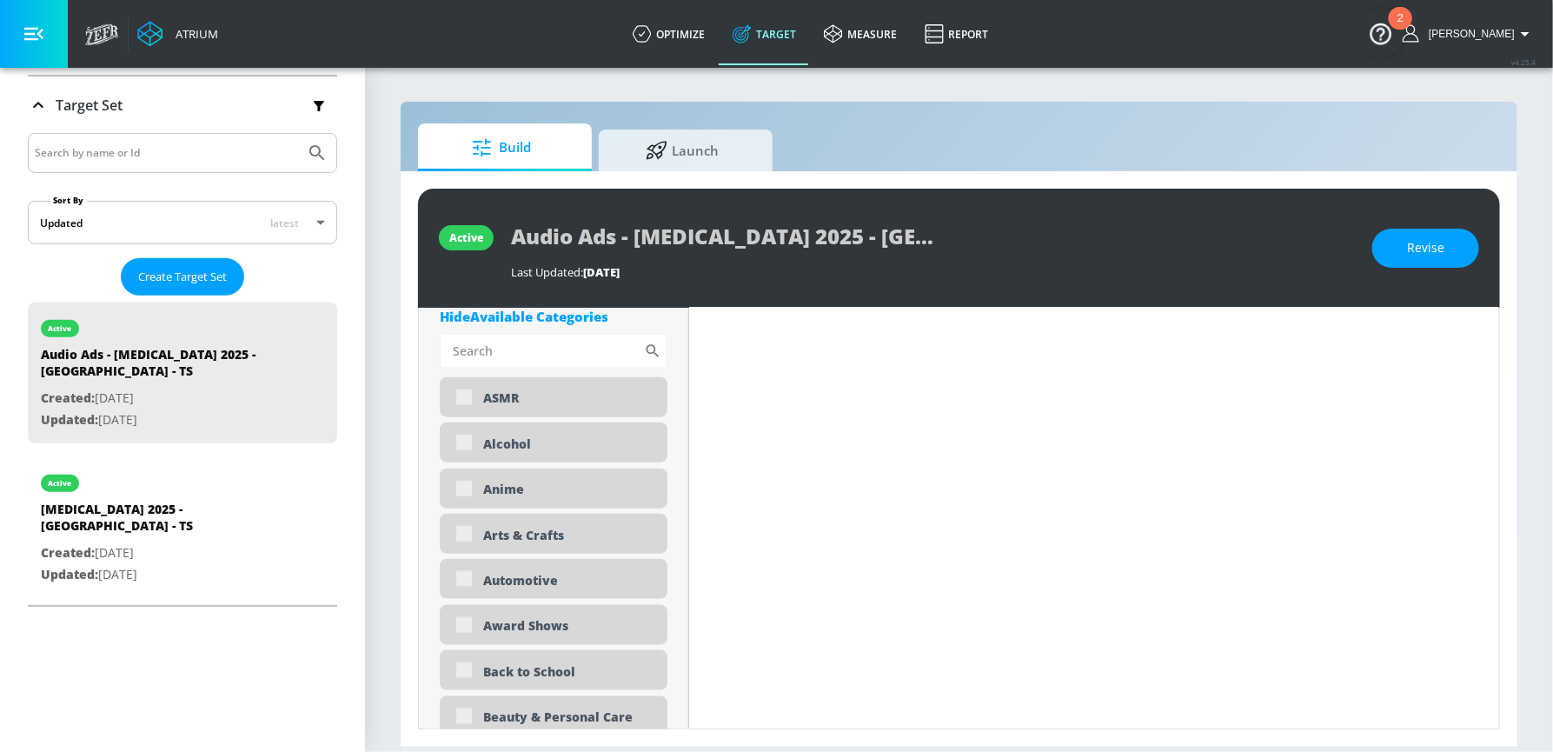
scroll to position [505, 0]
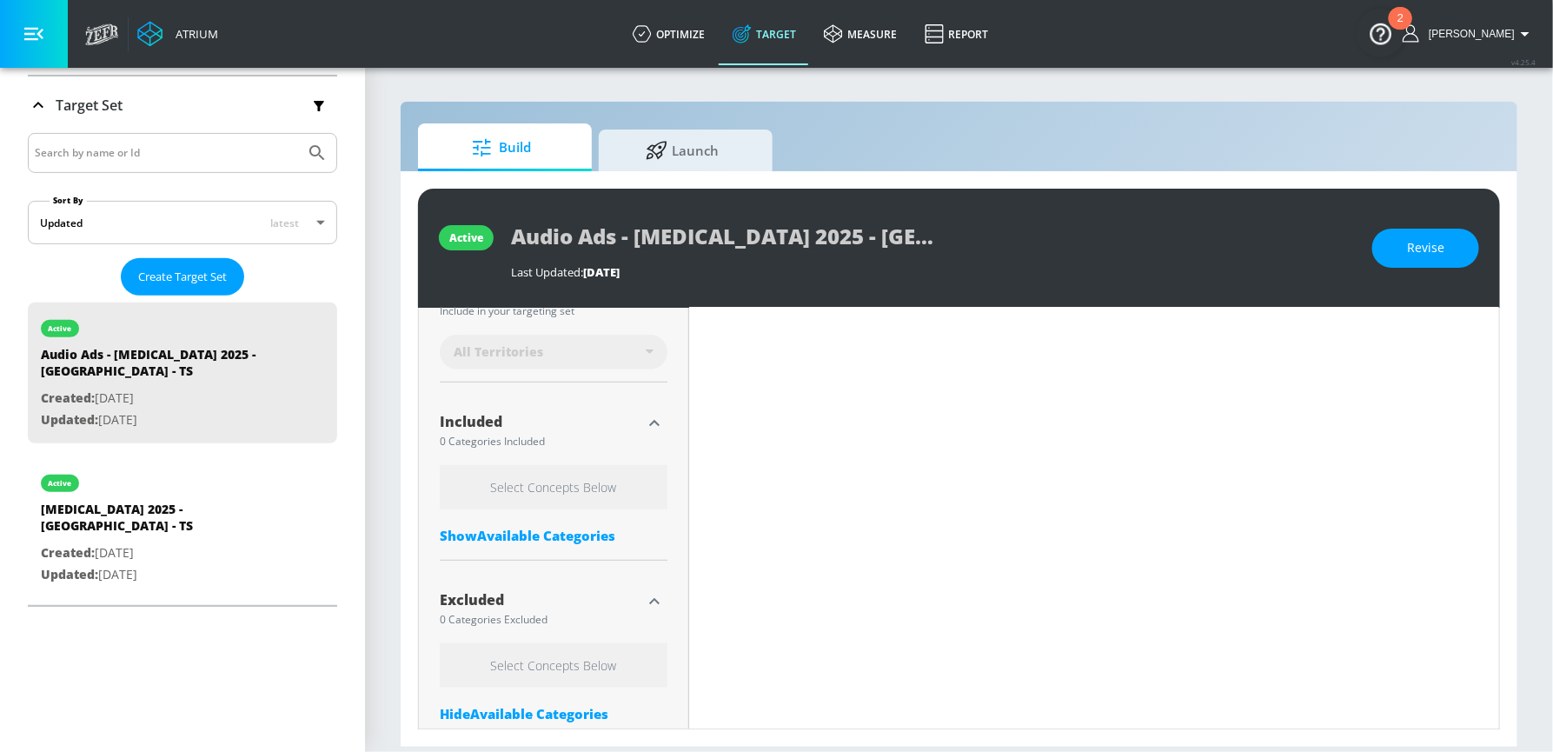
type input "0.45"
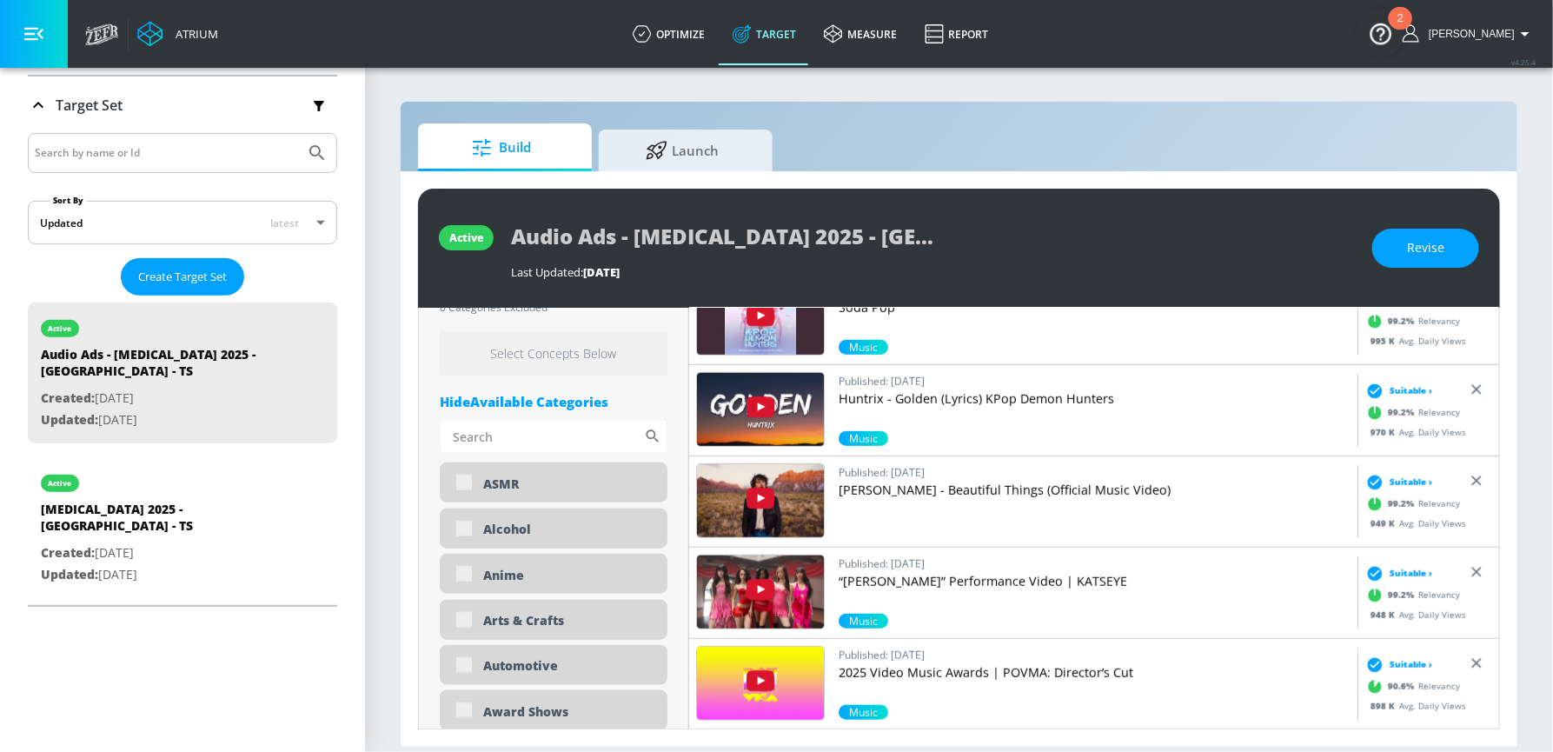
scroll to position [817, 0]
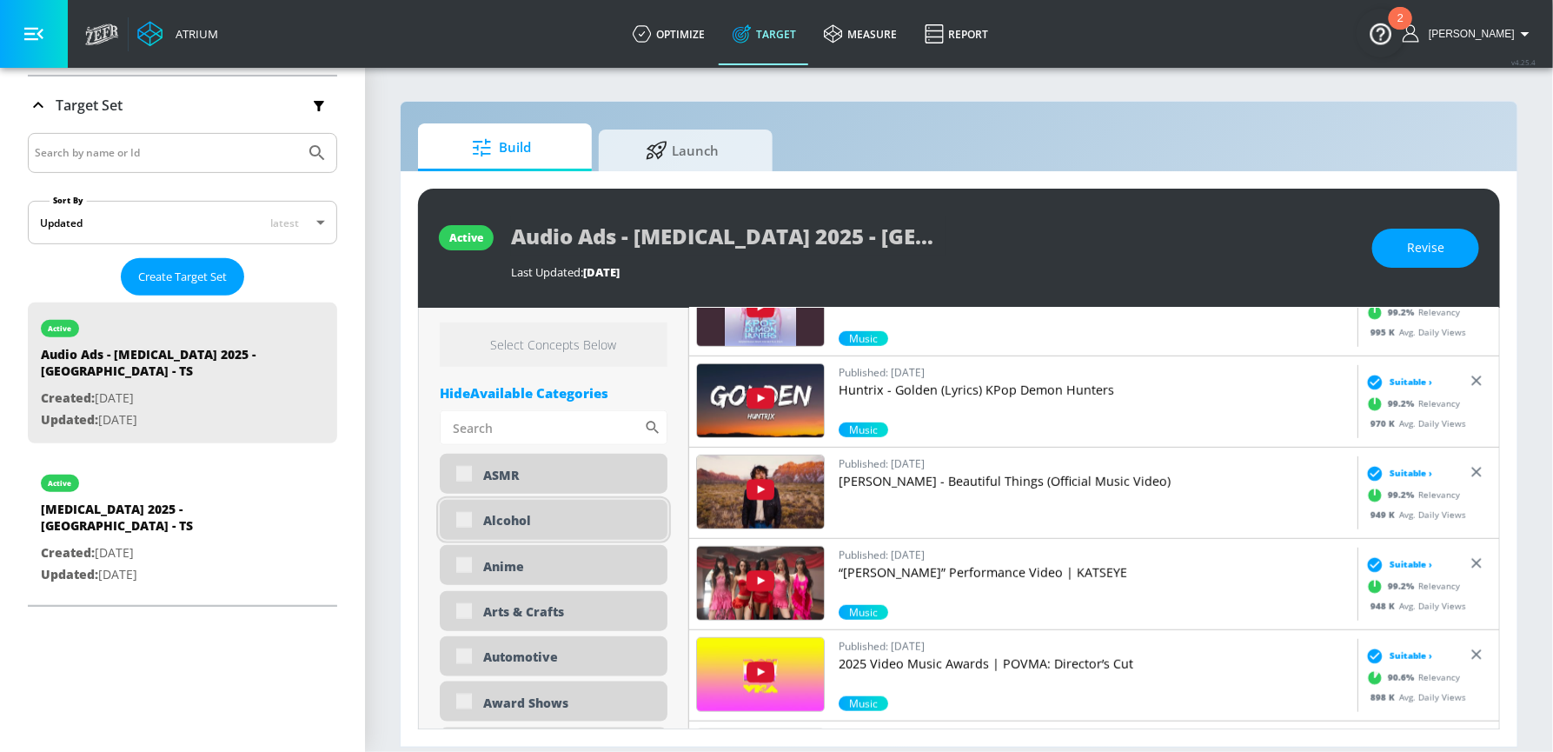
click at [504, 520] on div "Alcohol" at bounding box center [568, 520] width 171 height 17
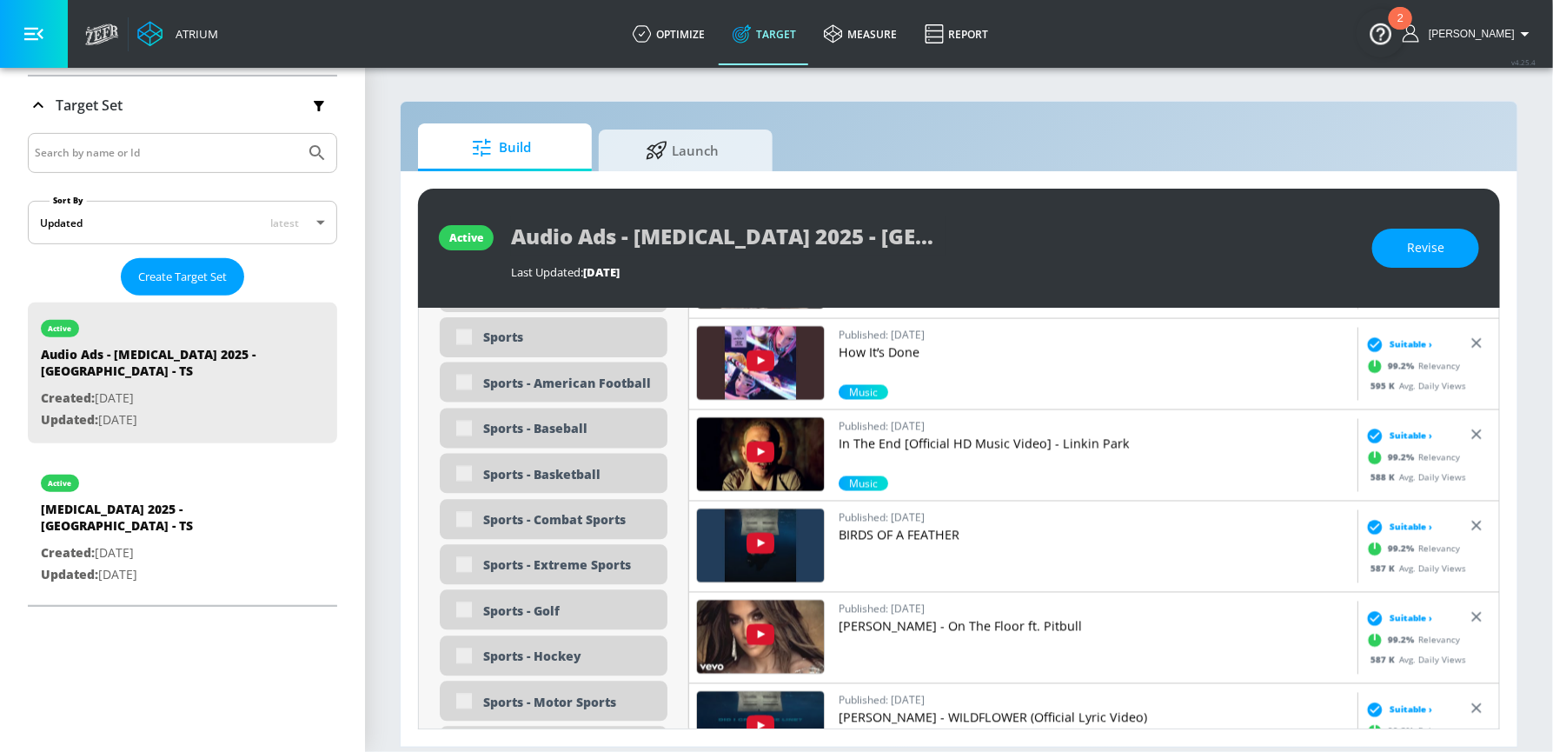
scroll to position [4367, 0]
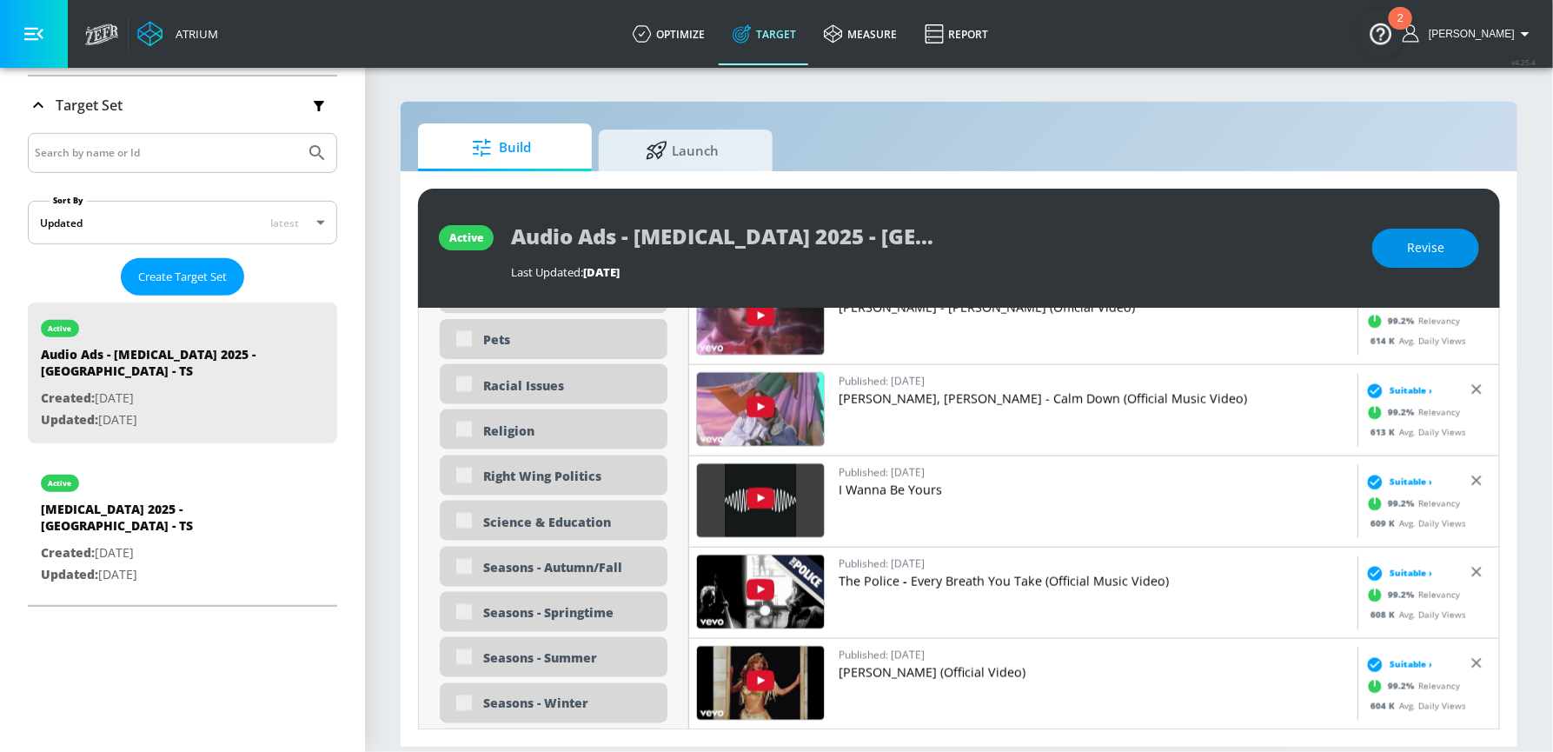
click at [1438, 251] on span "Revise" at bounding box center [1425, 248] width 37 height 22
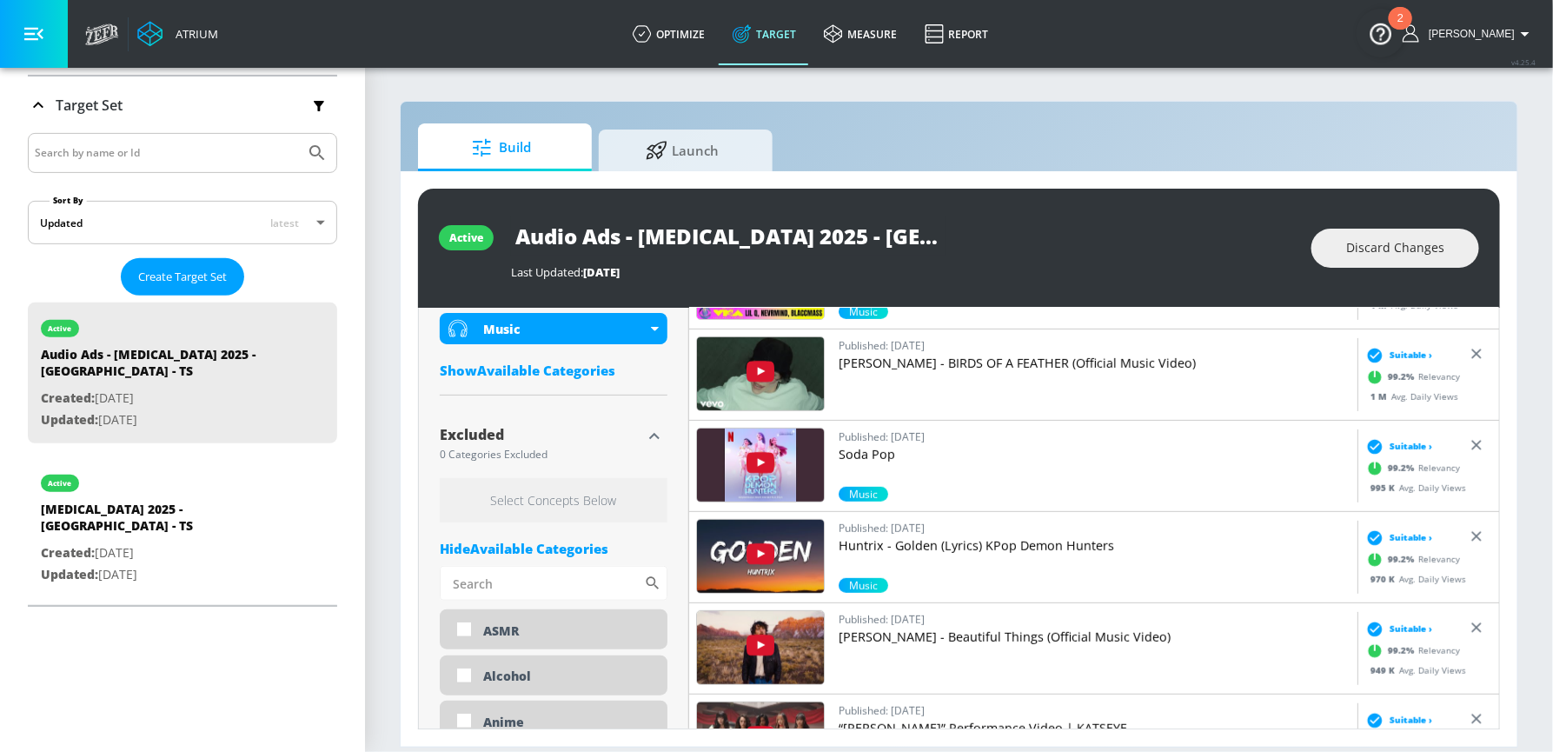
scroll to position [856, 0]
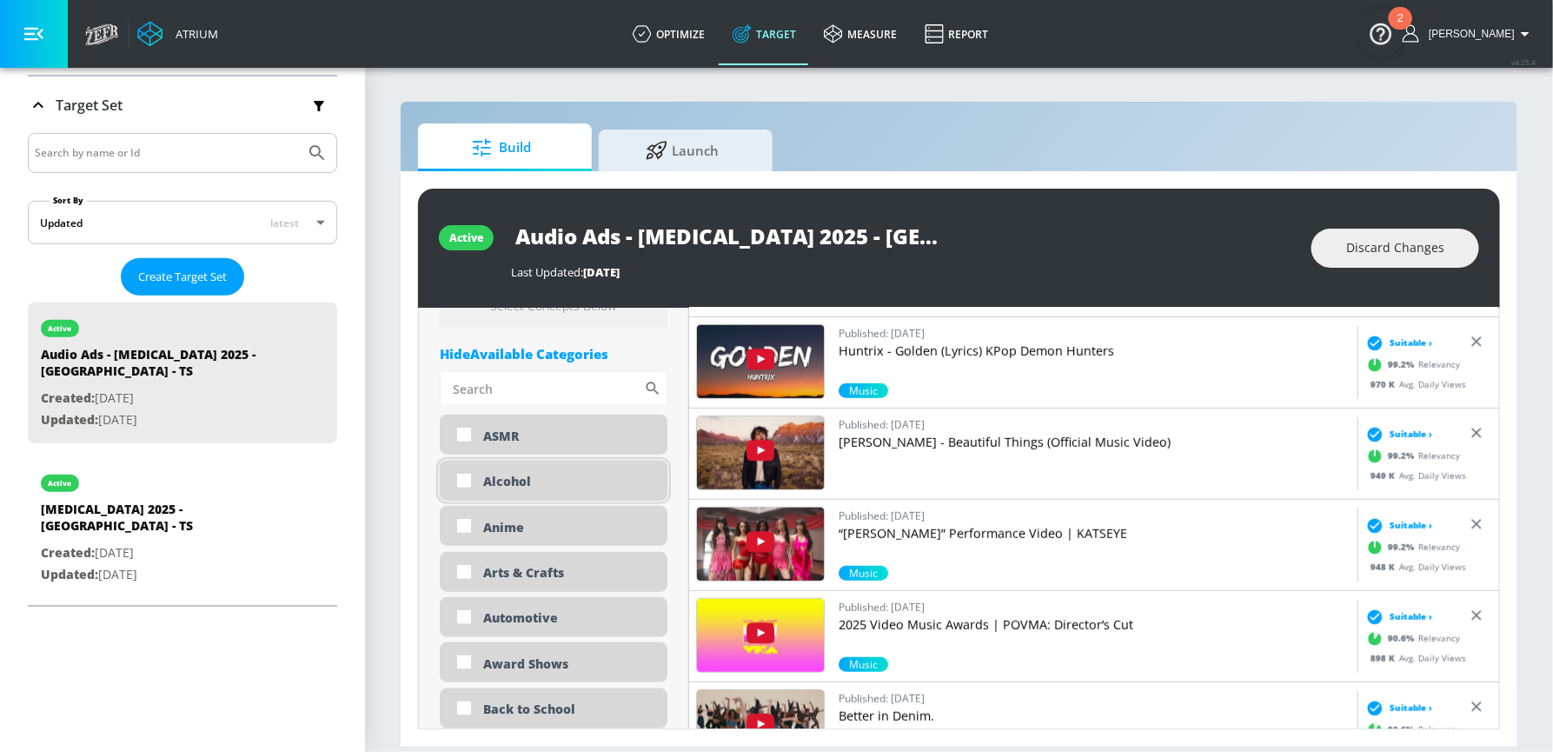
click at [522, 476] on div "Alcohol" at bounding box center [568, 481] width 171 height 17
checkbox input "true"
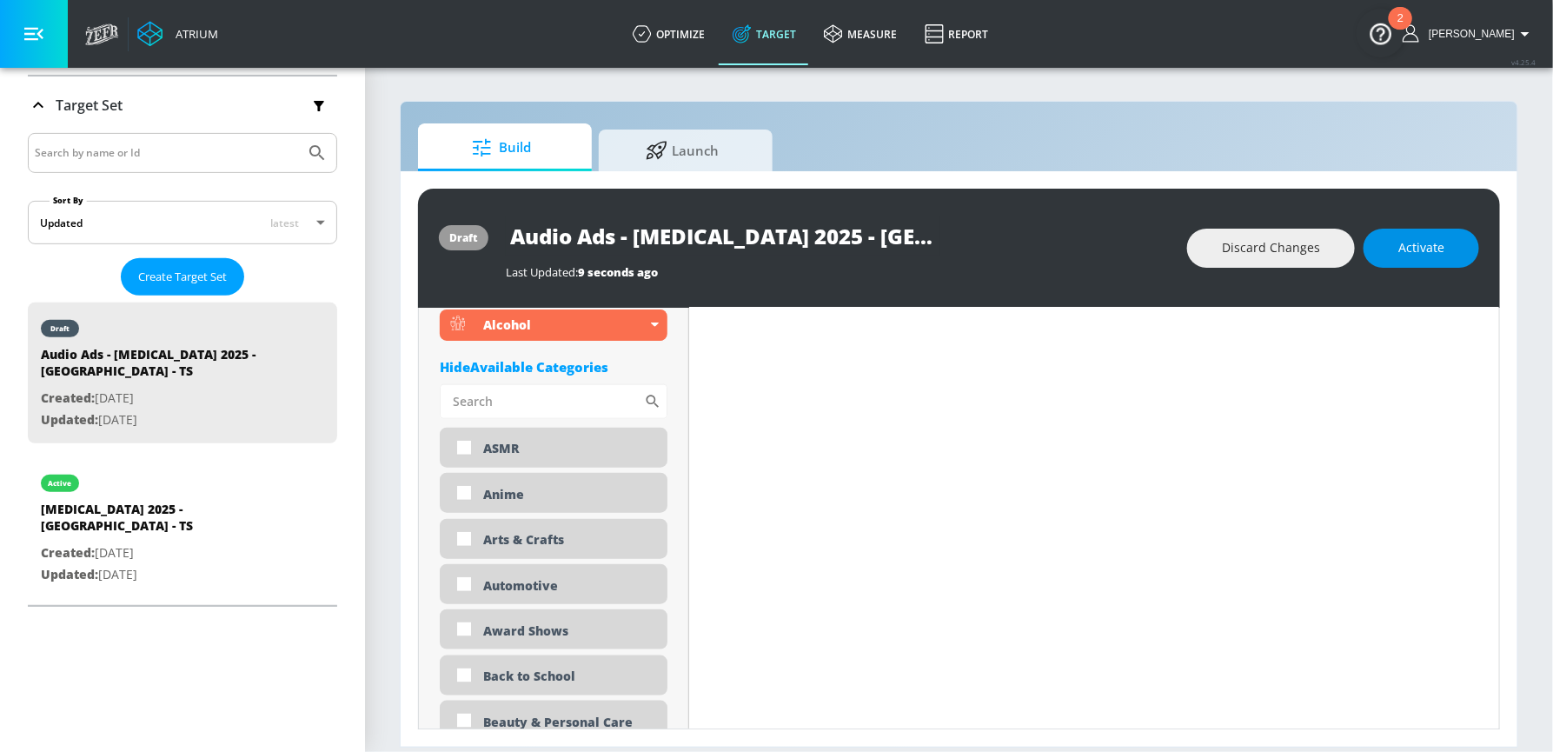
click at [1425, 253] on span "Activate" at bounding box center [1421, 248] width 46 height 22
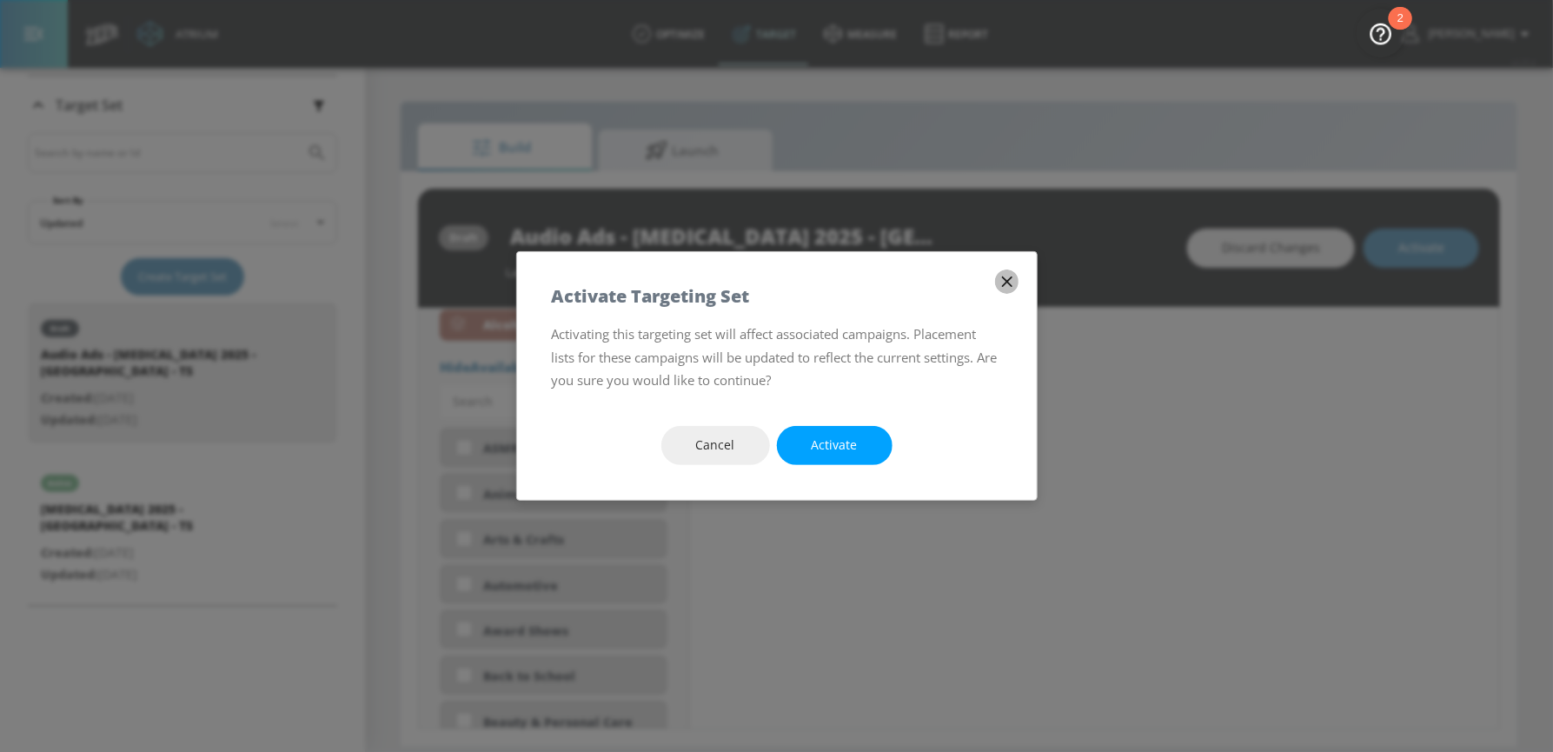
click at [1007, 275] on icon "button" at bounding box center [1007, 281] width 19 height 19
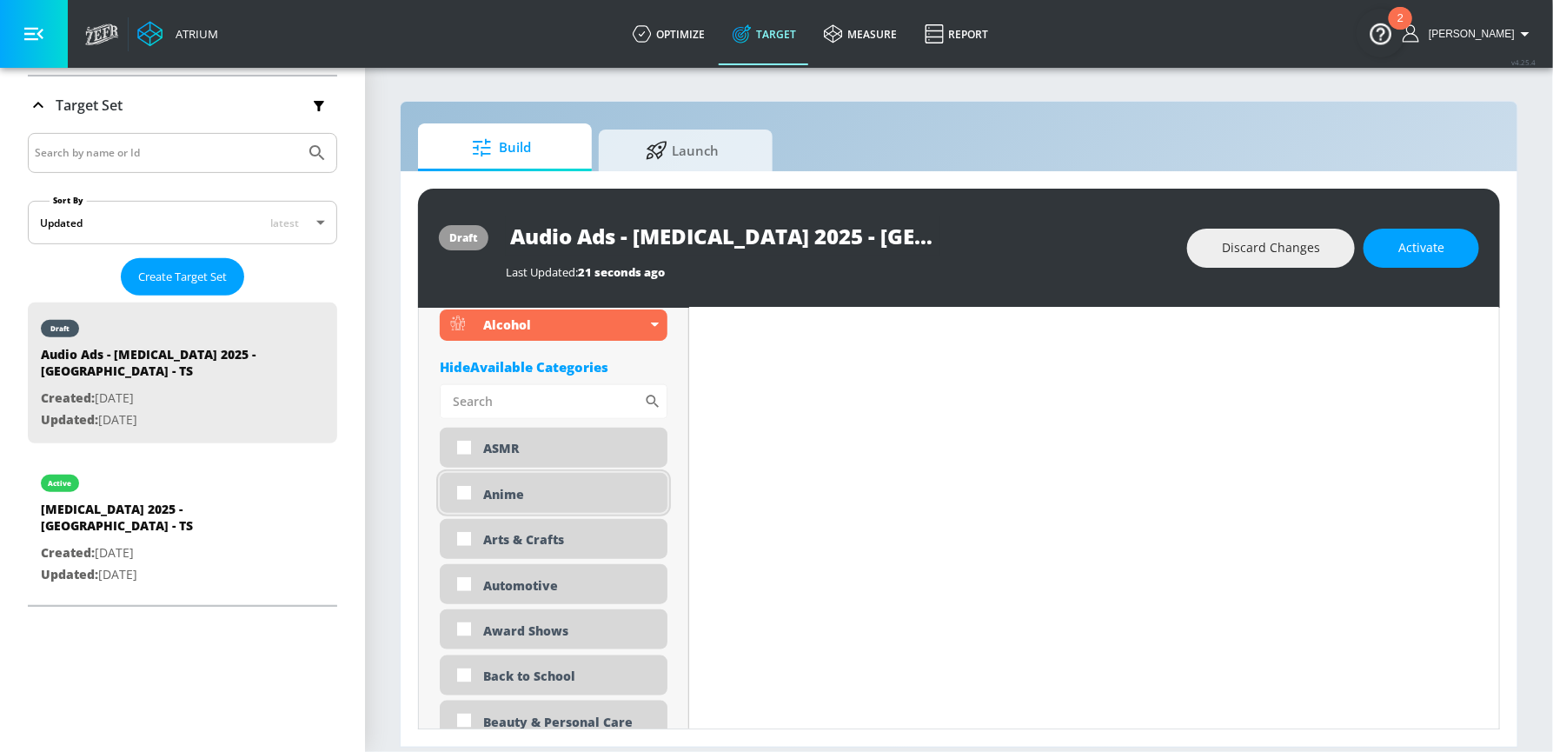
scroll to position [756, 0]
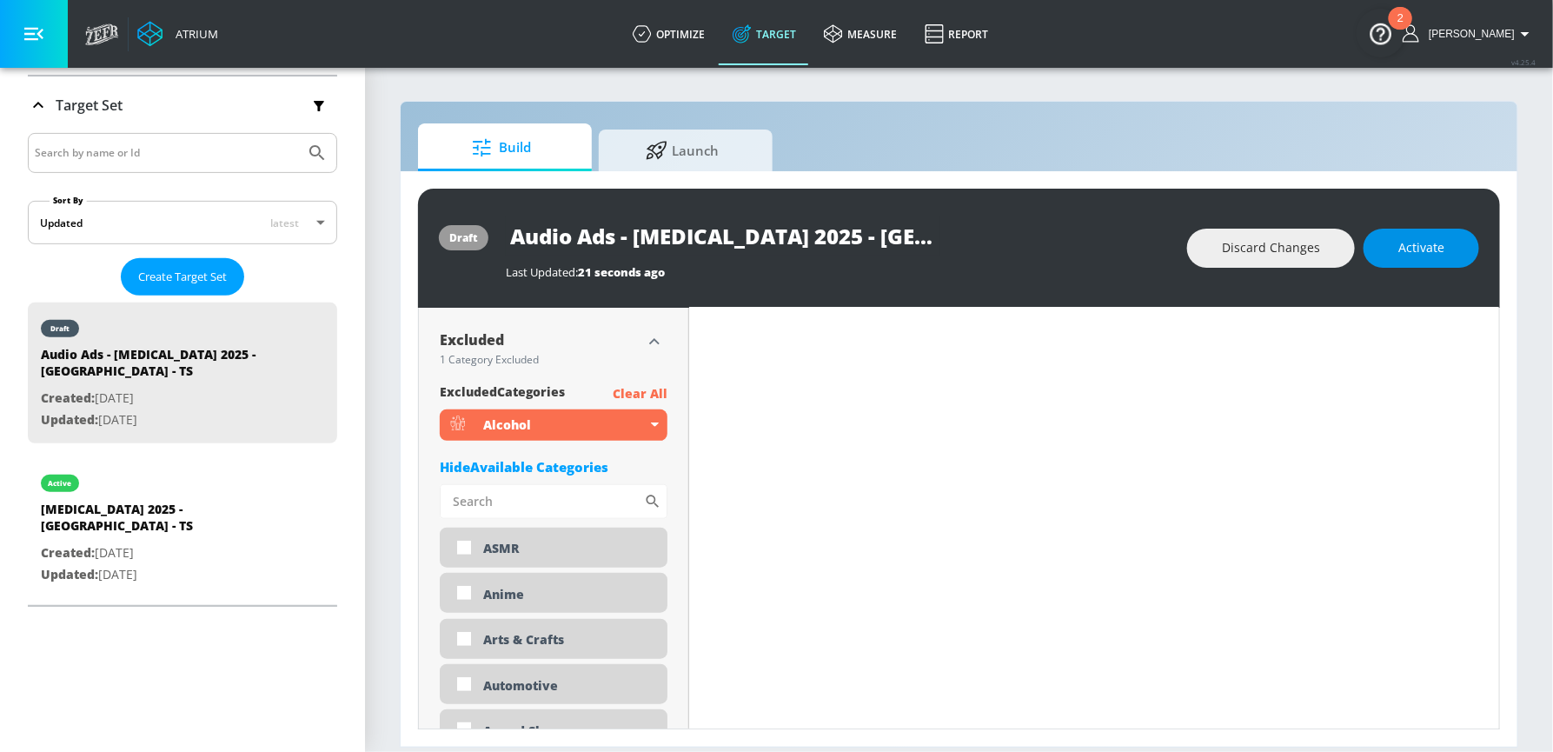
click at [1458, 242] on button "Activate" at bounding box center [1422, 248] width 116 height 39
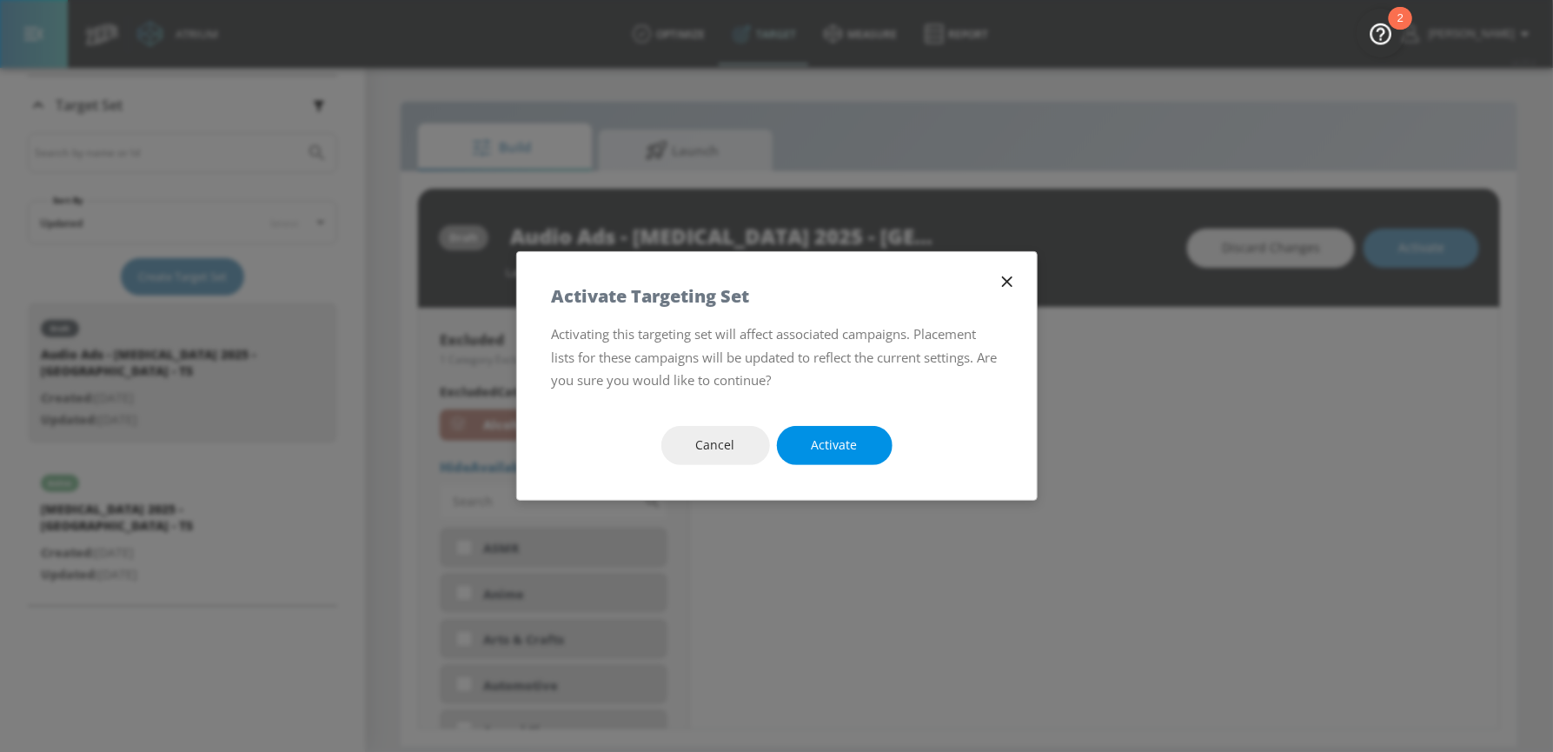
click at [840, 453] on span "Activate" at bounding box center [835, 446] width 46 height 22
